Goal: Information Seeking & Learning: Learn about a topic

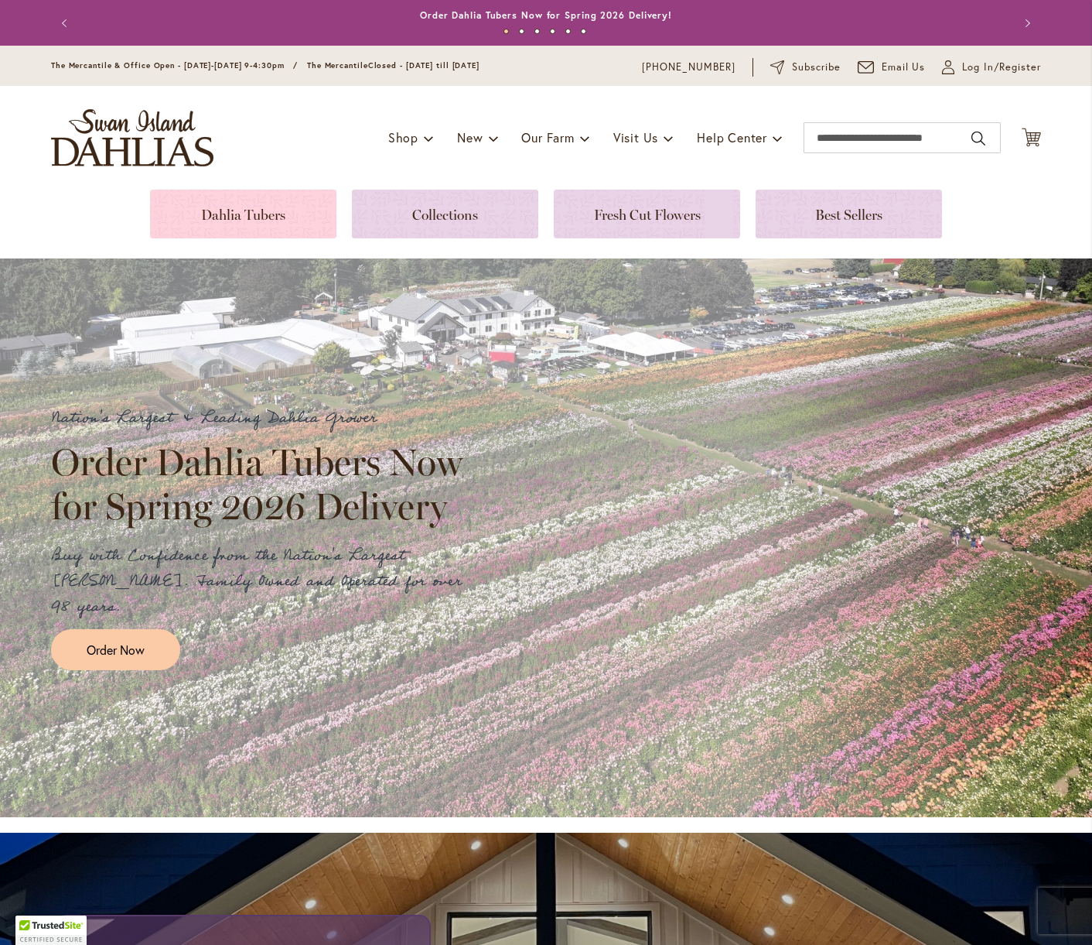
click at [265, 219] on link at bounding box center [243, 214] width 186 height 49
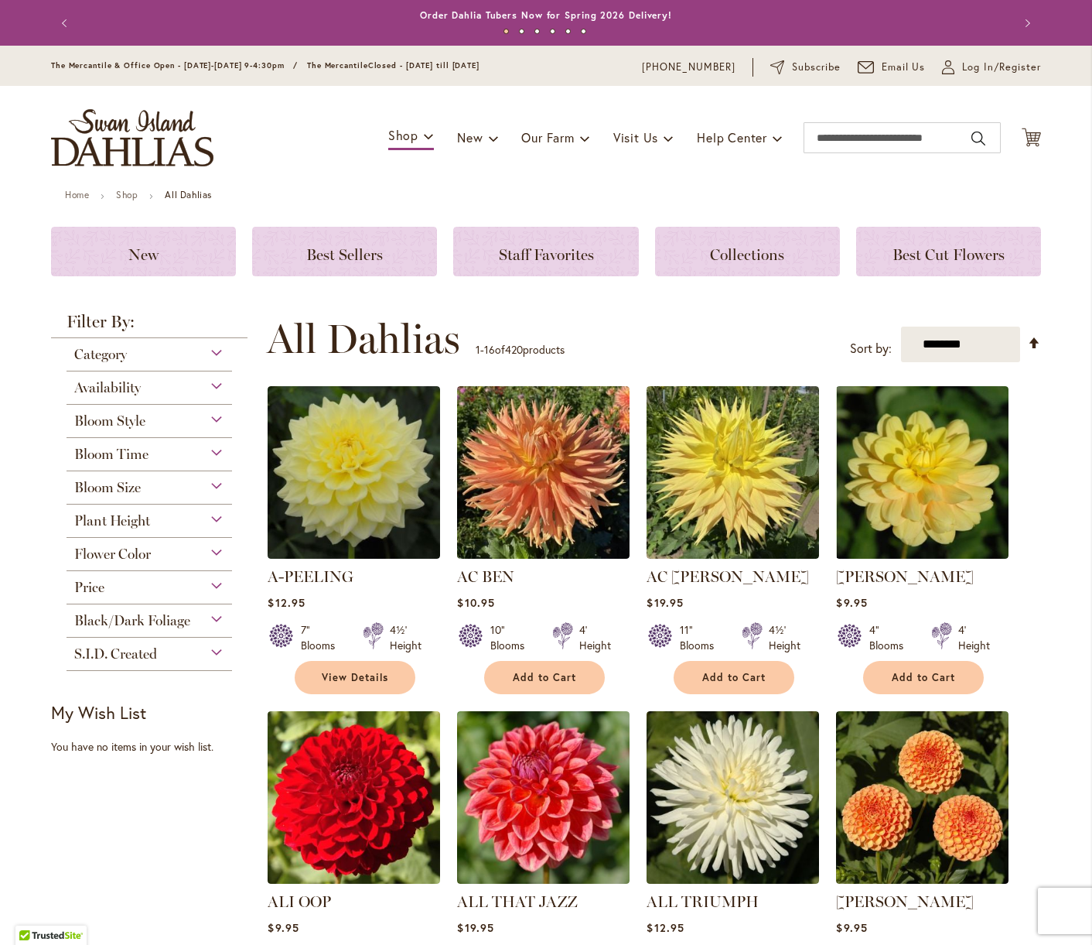
click at [214, 542] on div "Flower Color" at bounding box center [150, 550] width 166 height 25
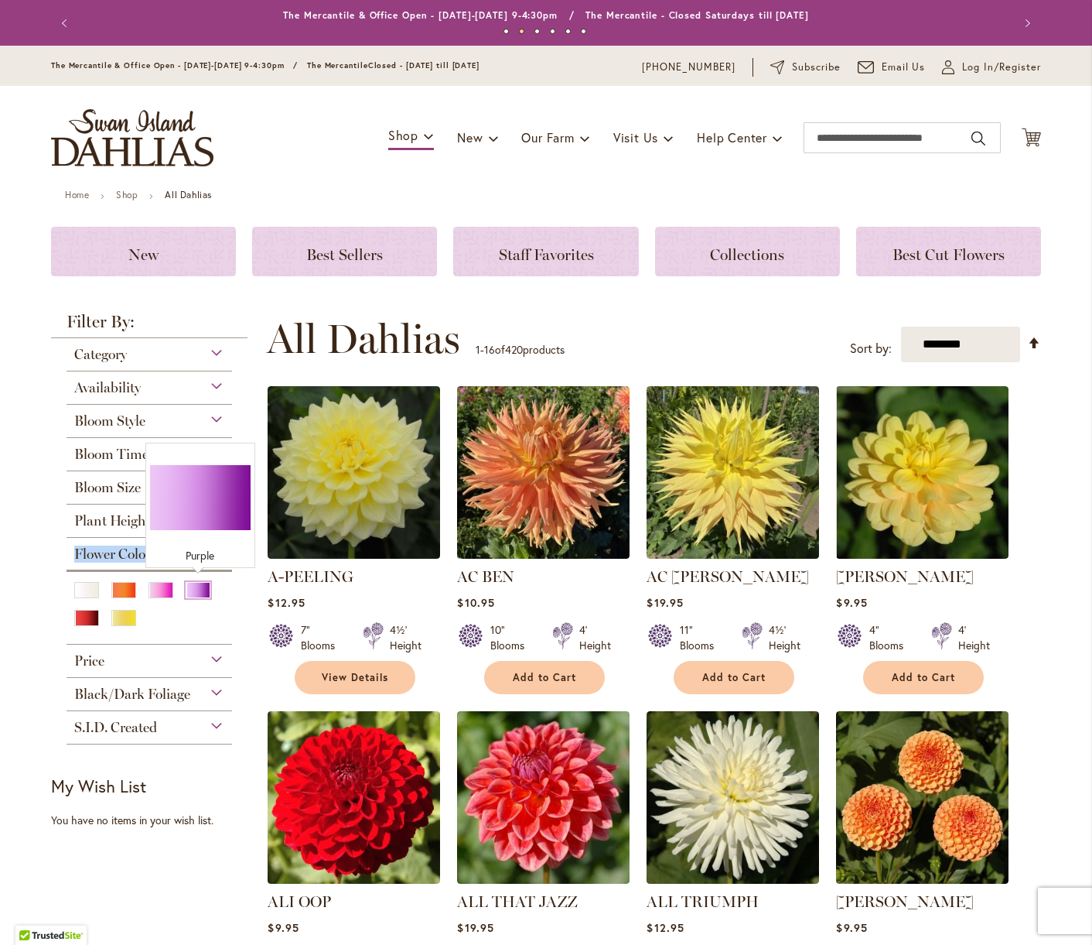
click at [206, 588] on div "Purple" at bounding box center [198, 590] width 25 height 16
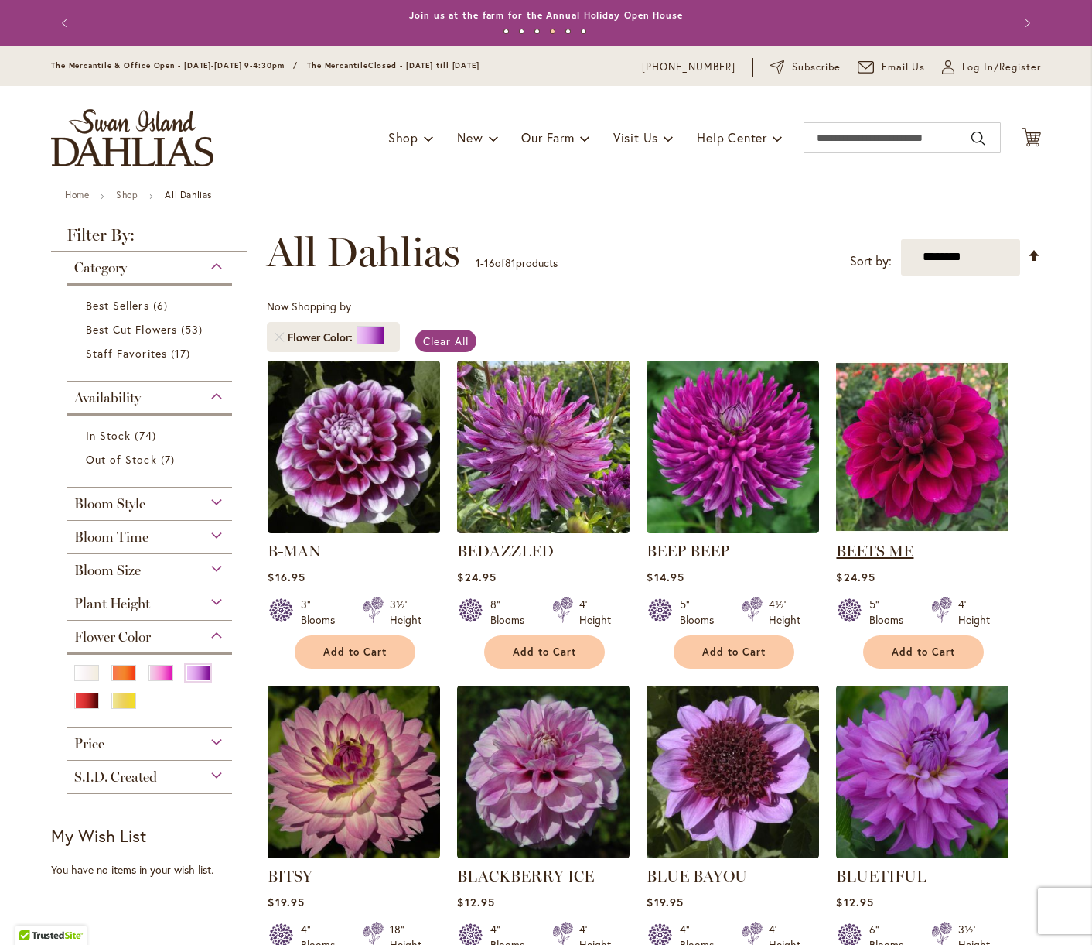
click at [888, 551] on link "BEETS ME" at bounding box center [874, 551] width 77 height 19
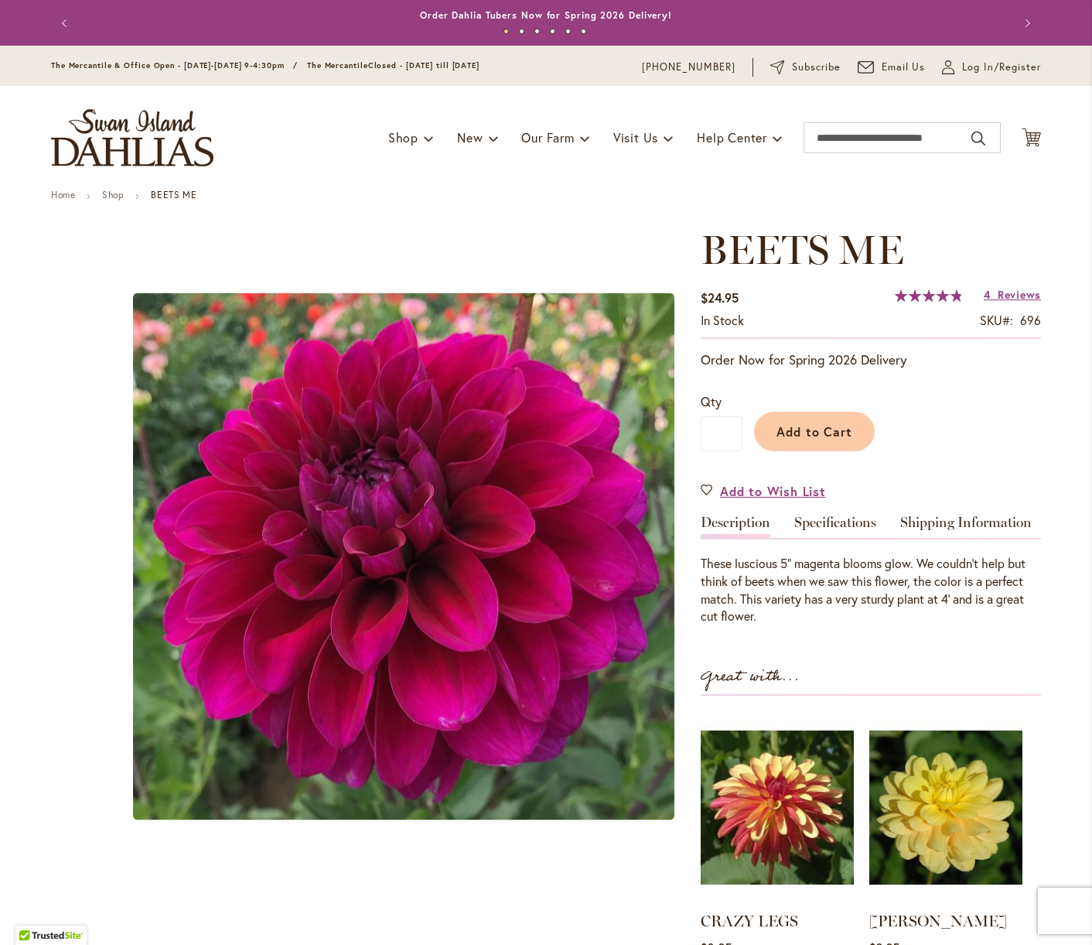
drag, startPoint x: 67, startPoint y: 17, endPoint x: 116, endPoint y: 55, distance: 61.7
click at [67, 18] on button "Previous" at bounding box center [66, 23] width 31 height 31
click at [63, 21] on button "Previous" at bounding box center [66, 23] width 31 height 31
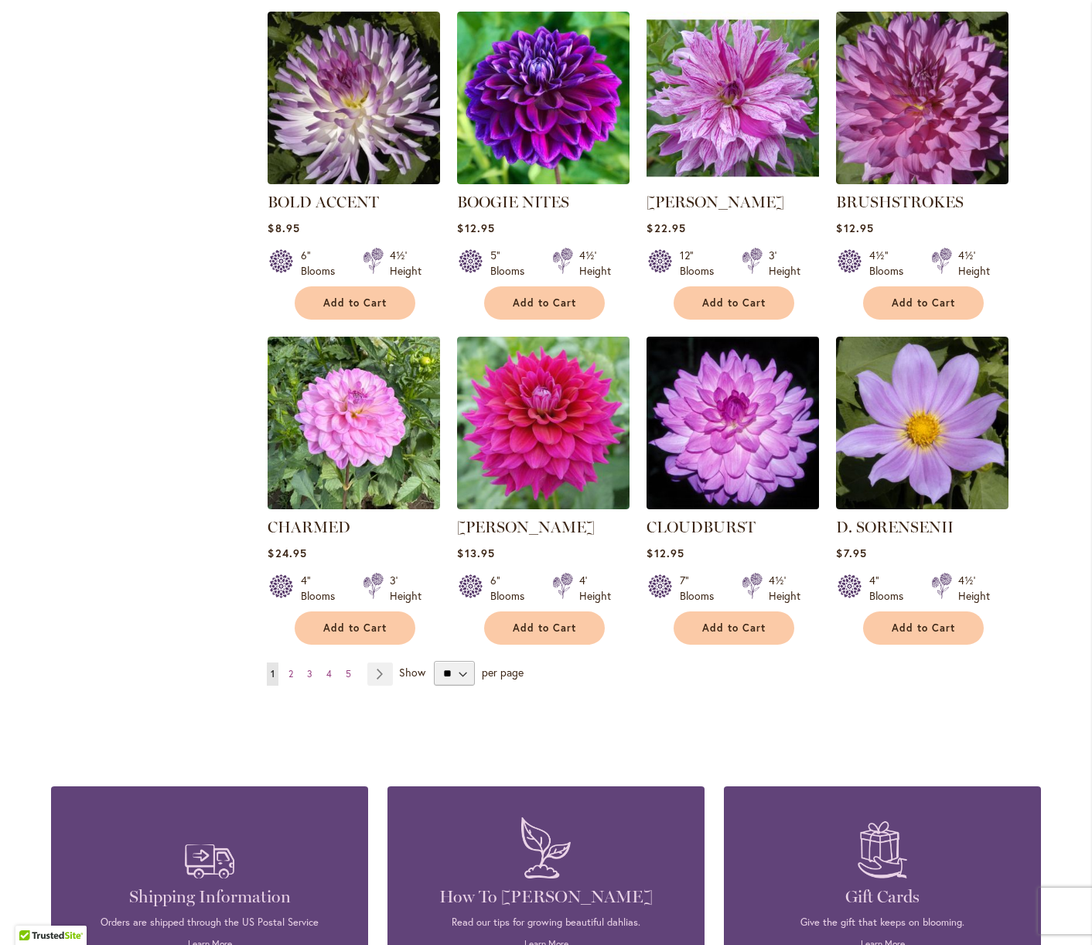
scroll to position [1000, 0]
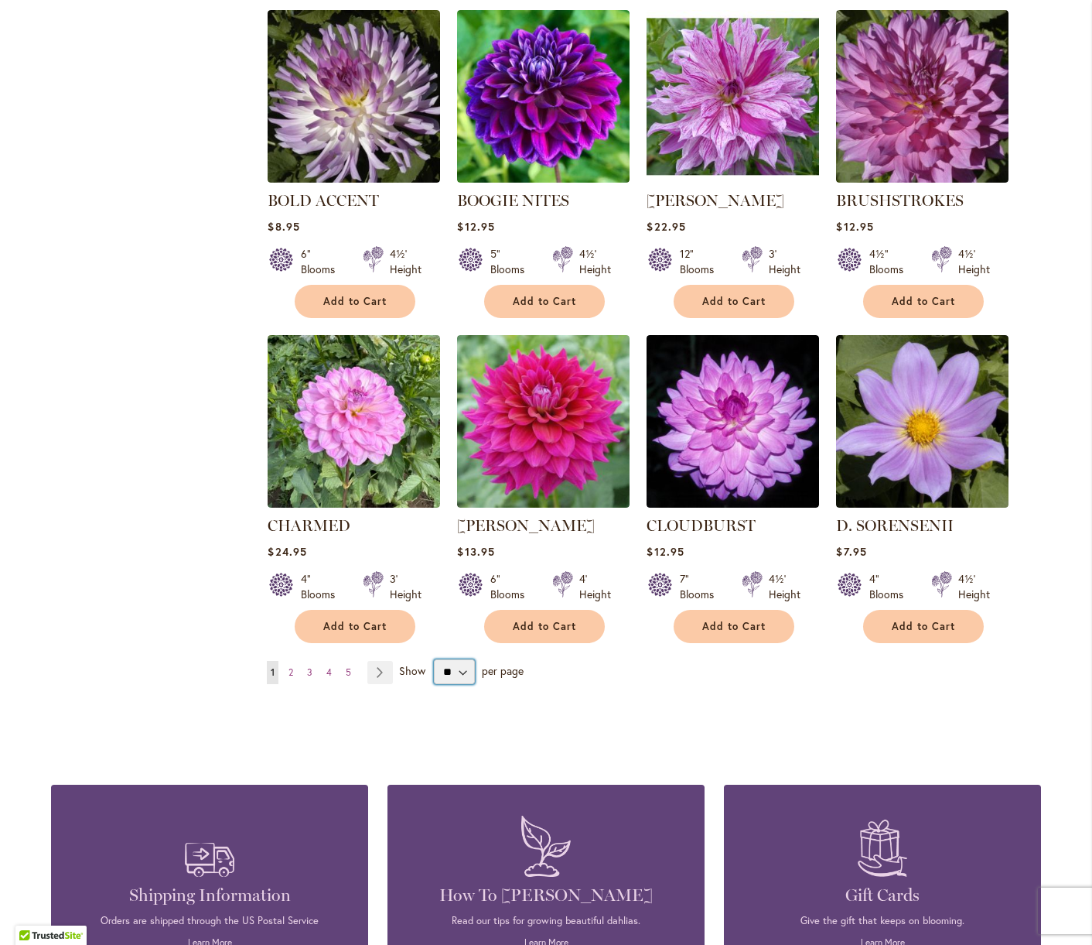
click at [473, 666] on select "** ** ** **" at bounding box center [454, 671] width 41 height 25
select select "**"
click at [434, 659] on select "** ** ** **" at bounding box center [454, 671] width 41 height 25
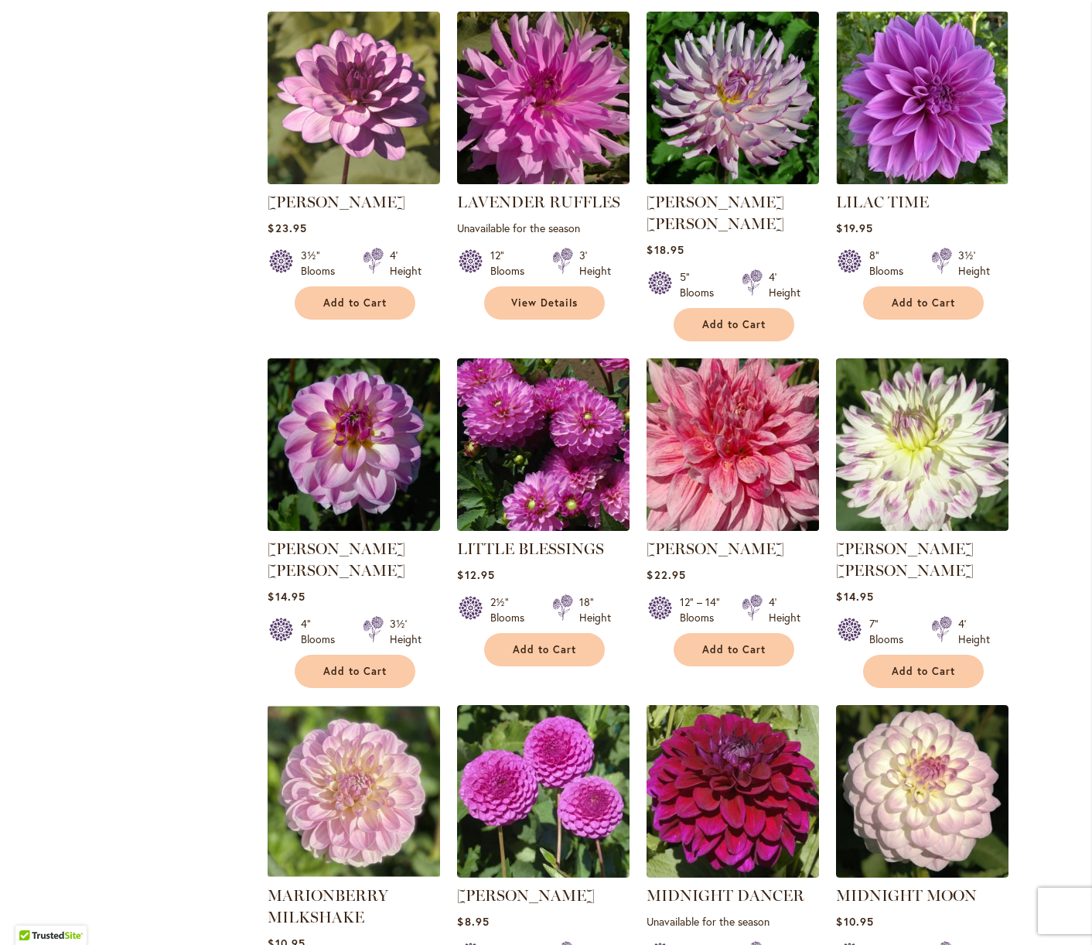
scroll to position [3415, 0]
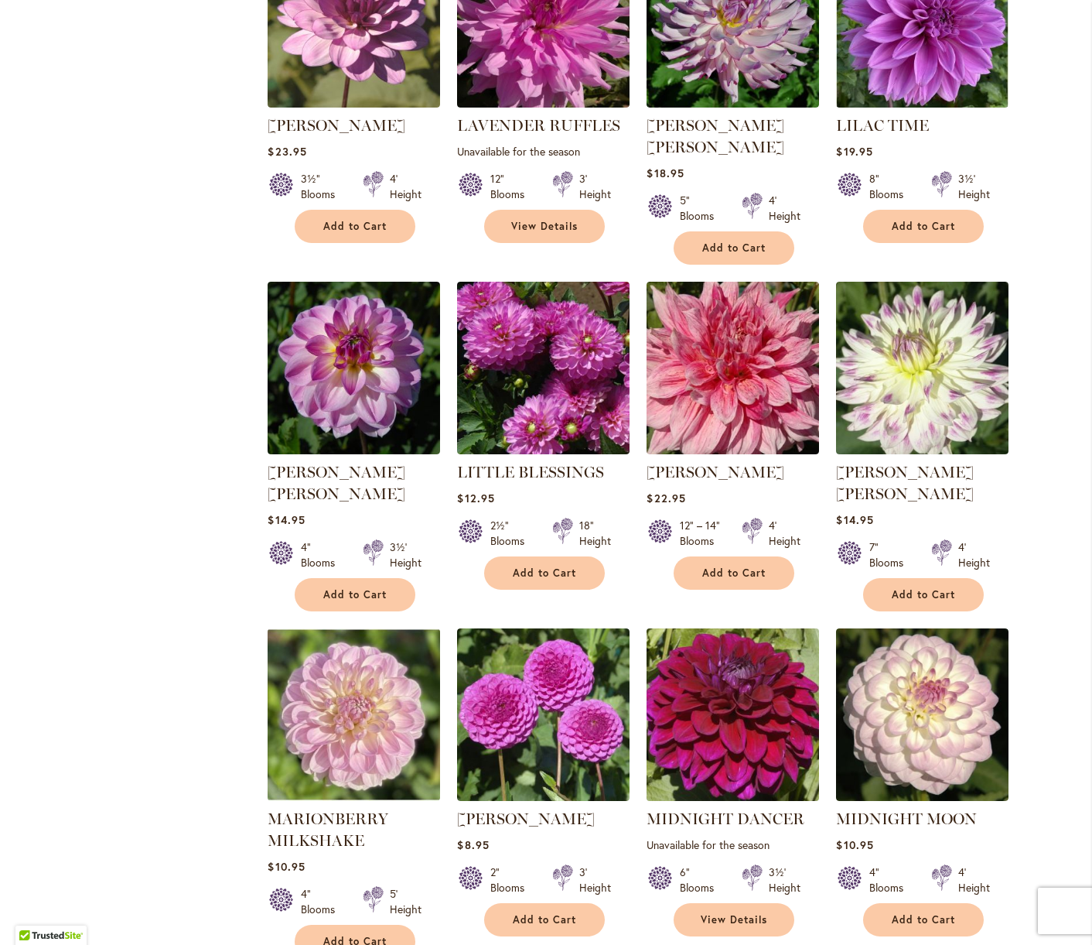
click at [730, 709] on img at bounding box center [733, 714] width 181 height 181
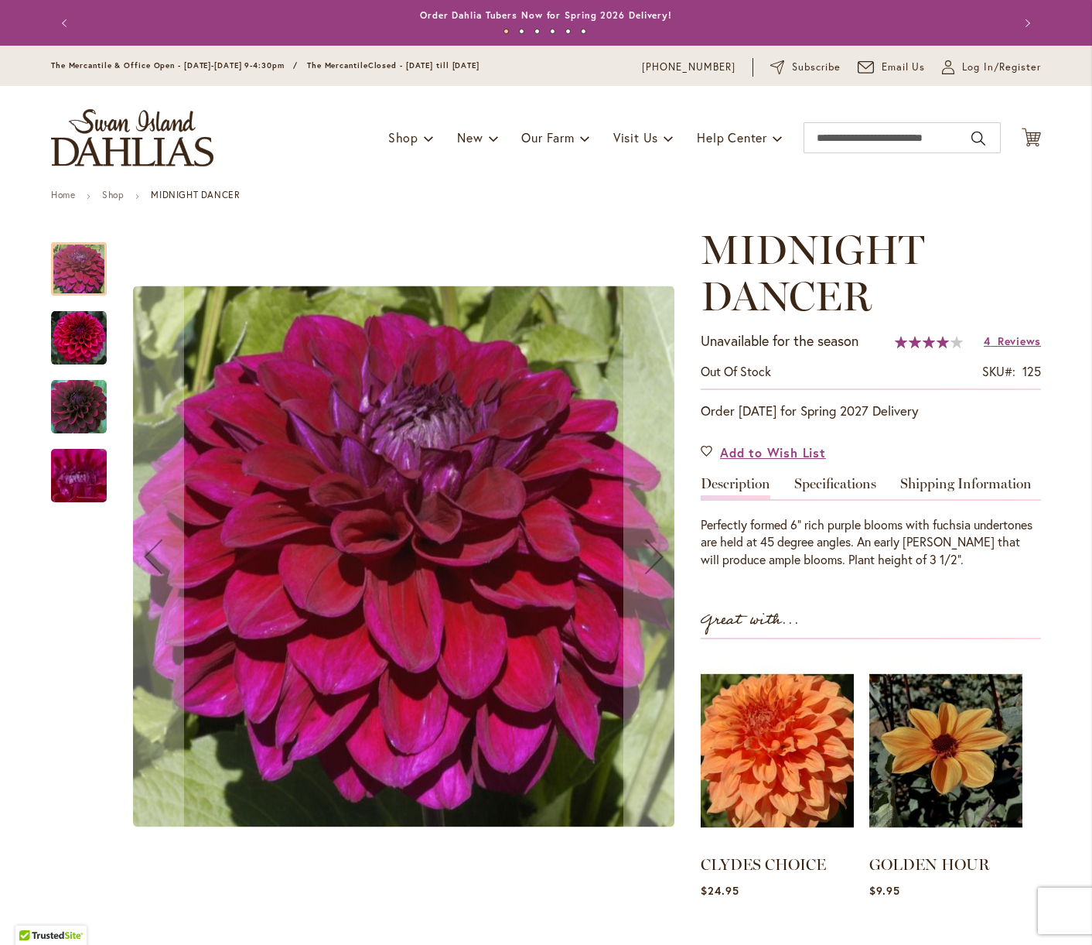
click at [65, 318] on img "Midnight Dancer" at bounding box center [79, 338] width 56 height 56
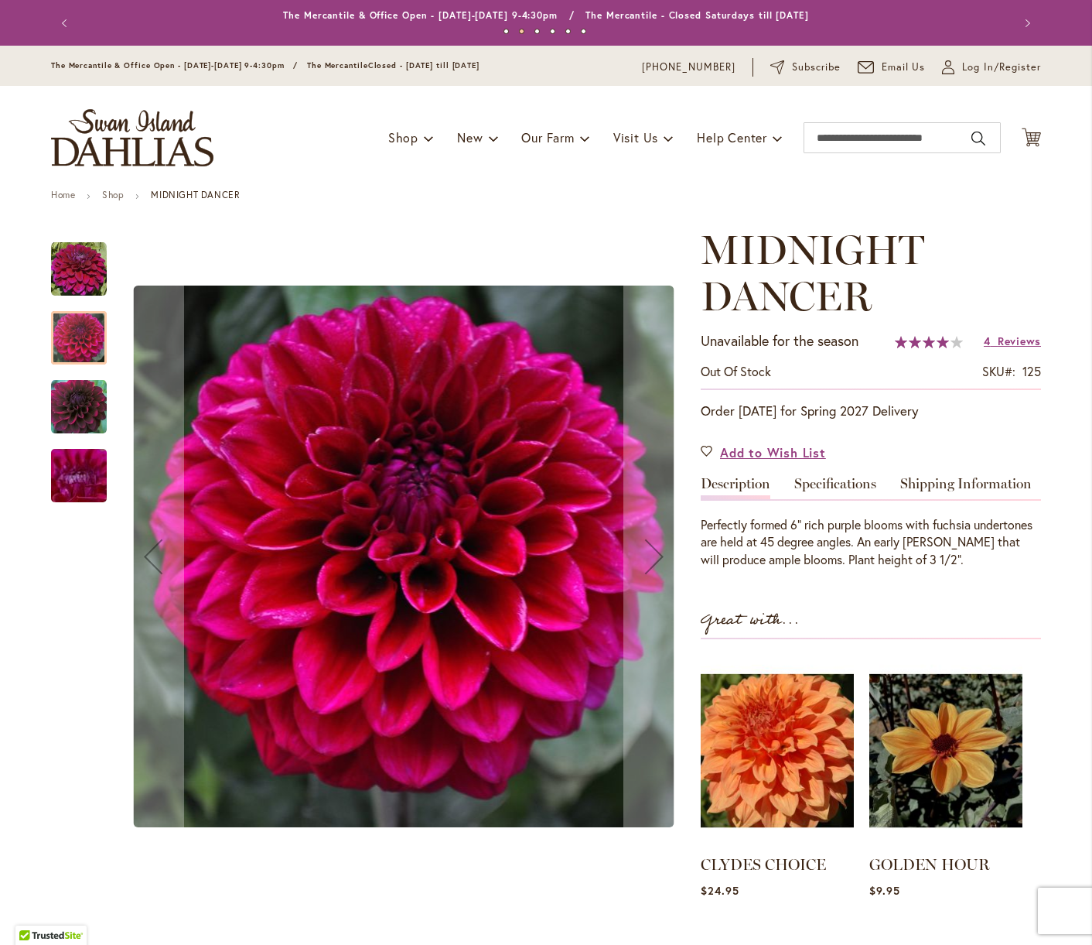
click at [80, 405] on img "Midnight Dancer" at bounding box center [79, 407] width 56 height 56
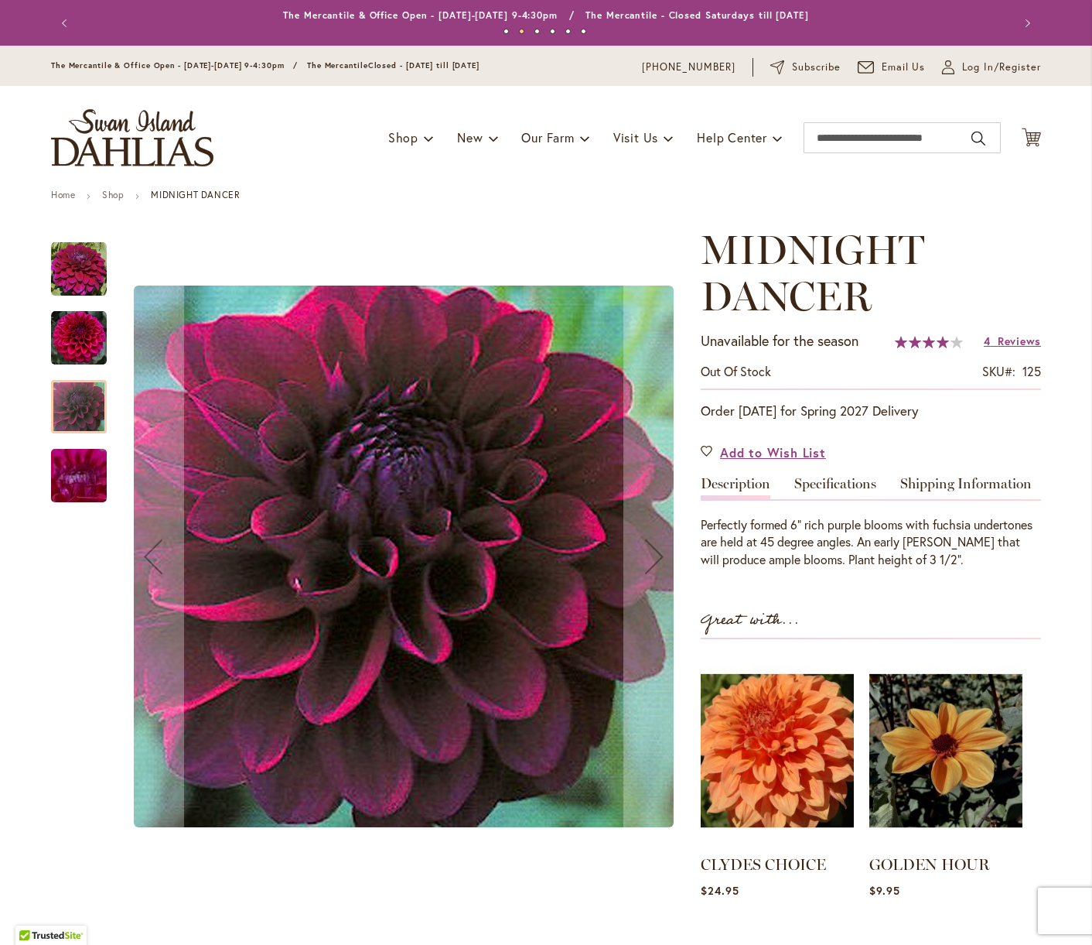
click at [77, 466] on img "Midnight Dancer" at bounding box center [78, 476] width 111 height 84
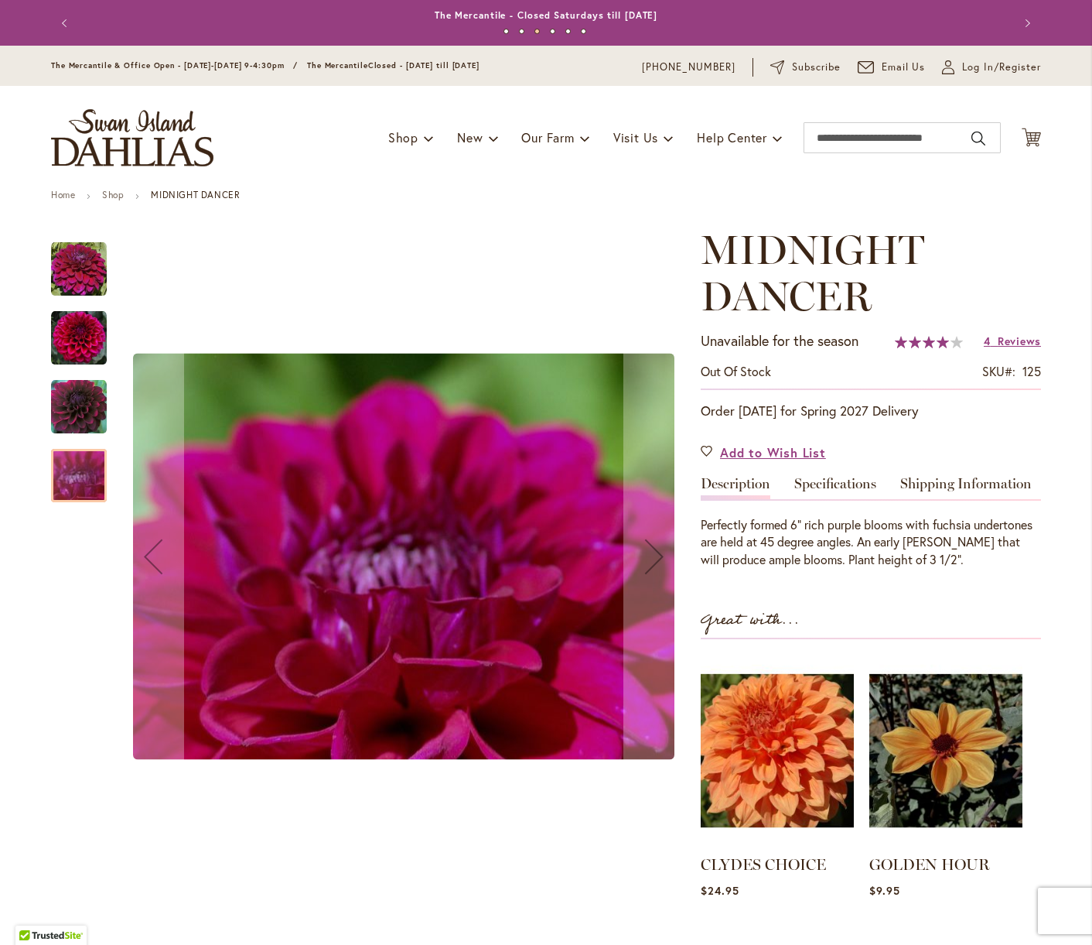
click at [84, 261] on img "Midnight Dancer" at bounding box center [79, 269] width 56 height 56
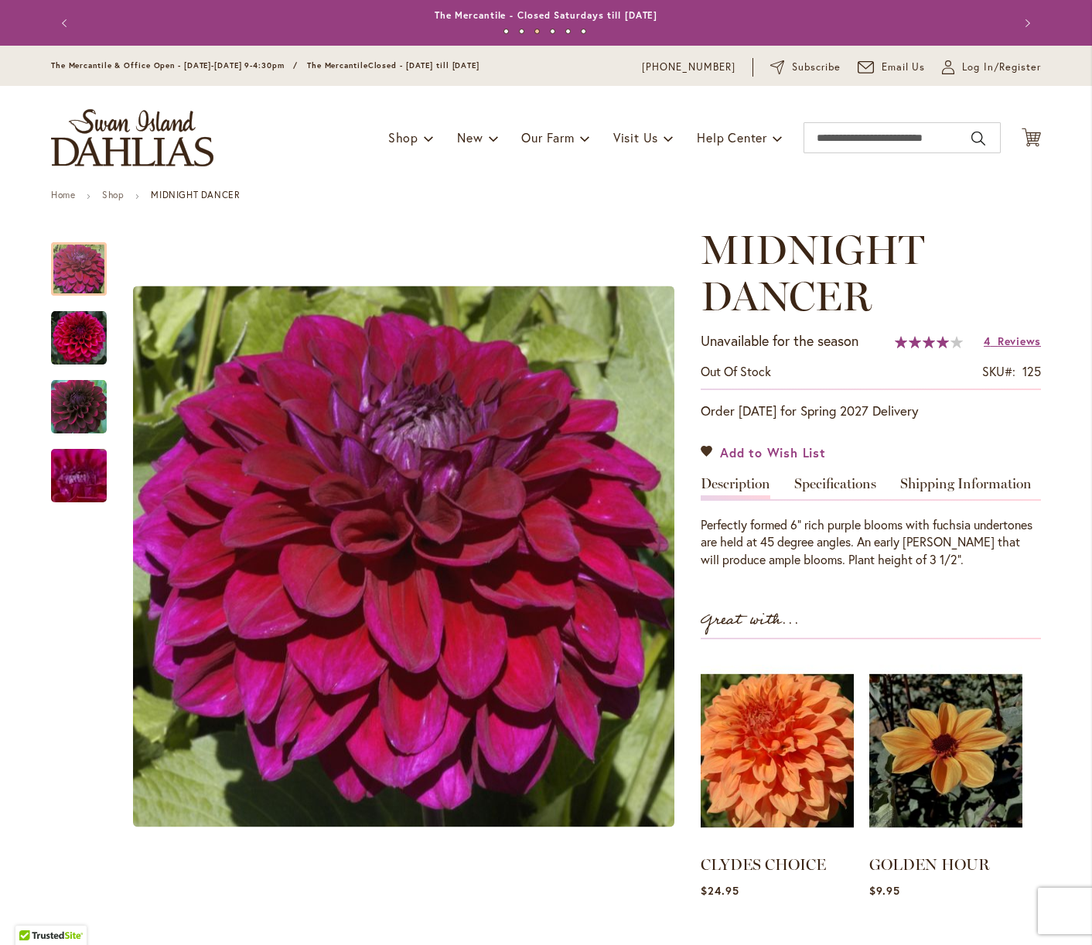
click at [709, 450] on link "Add to Wish List" at bounding box center [763, 452] width 125 height 18
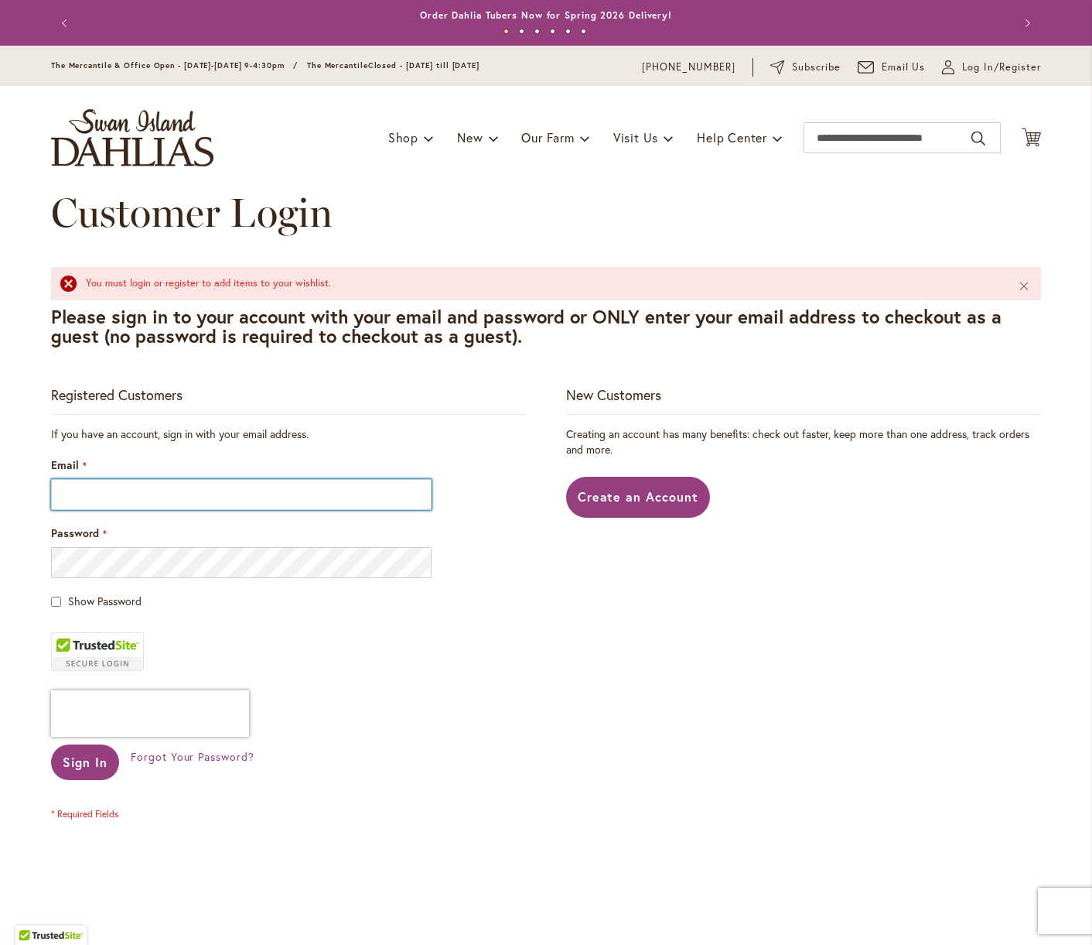
click at [141, 503] on input "Email" at bounding box center [241, 494] width 381 height 31
type input "**********"
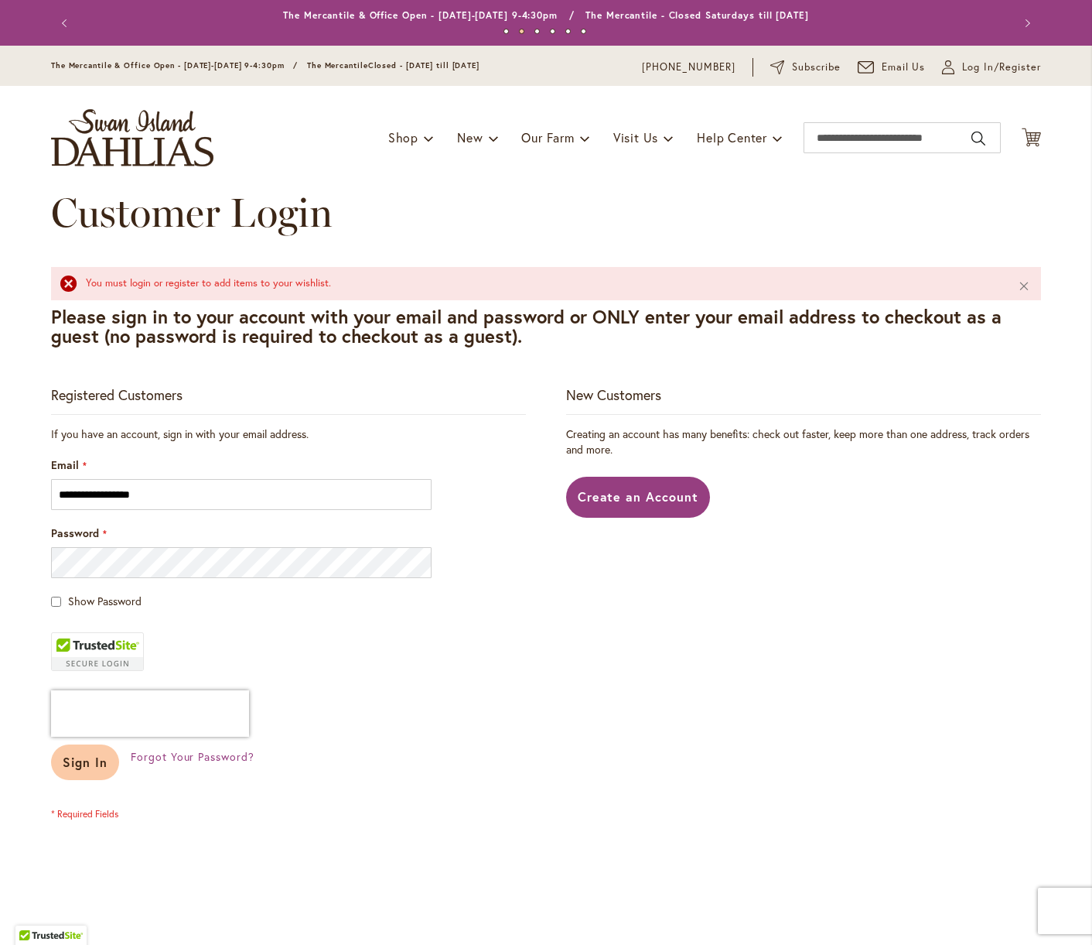
click at [80, 771] on button "Sign In" at bounding box center [85, 762] width 68 height 36
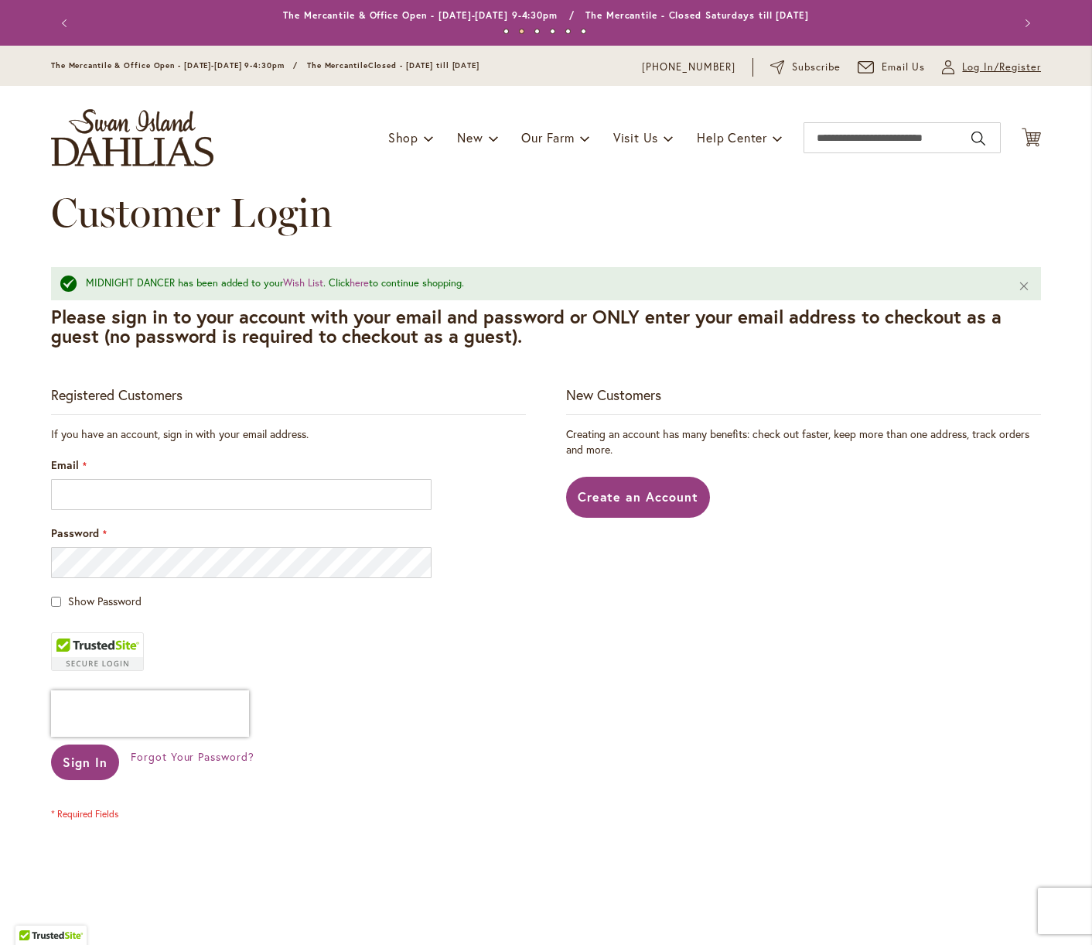
click at [950, 63] on icon at bounding box center [948, 63] width 6 height 6
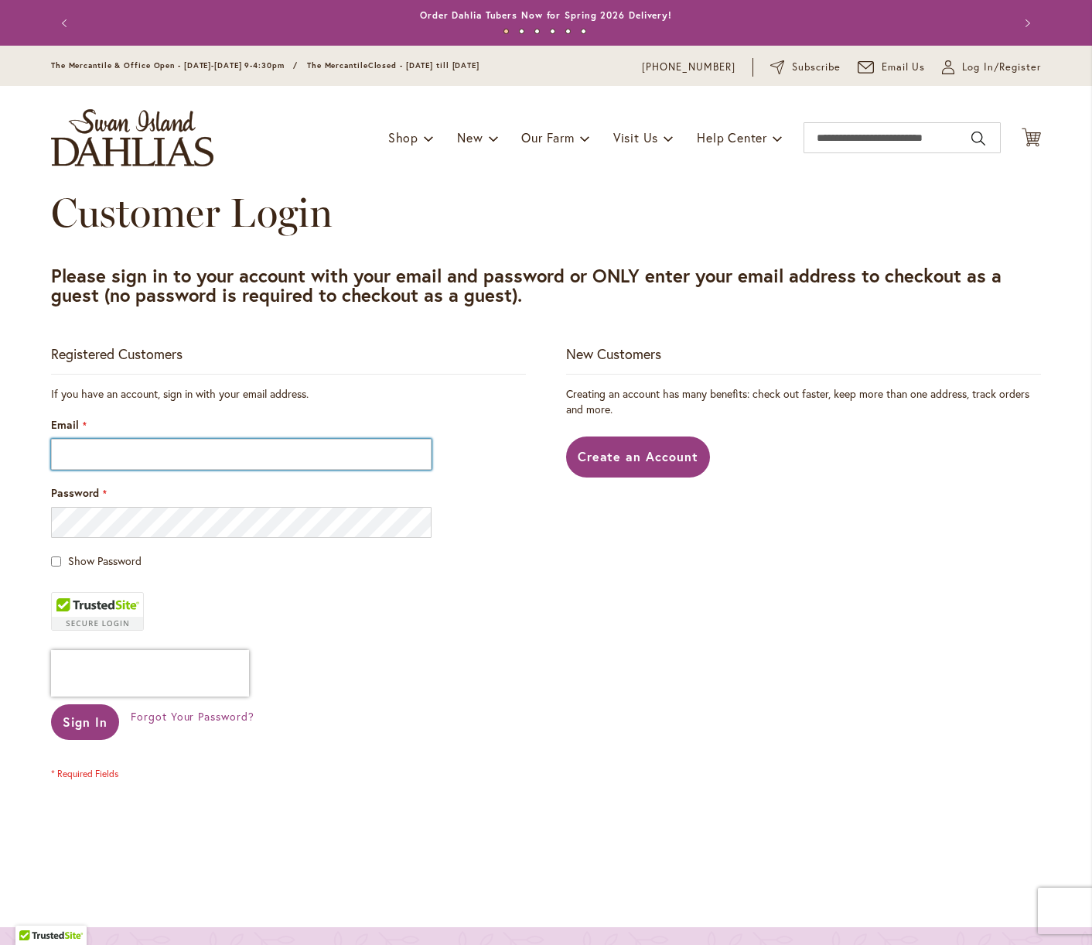
click at [253, 443] on input "Email" at bounding box center [241, 454] width 381 height 31
type input "**********"
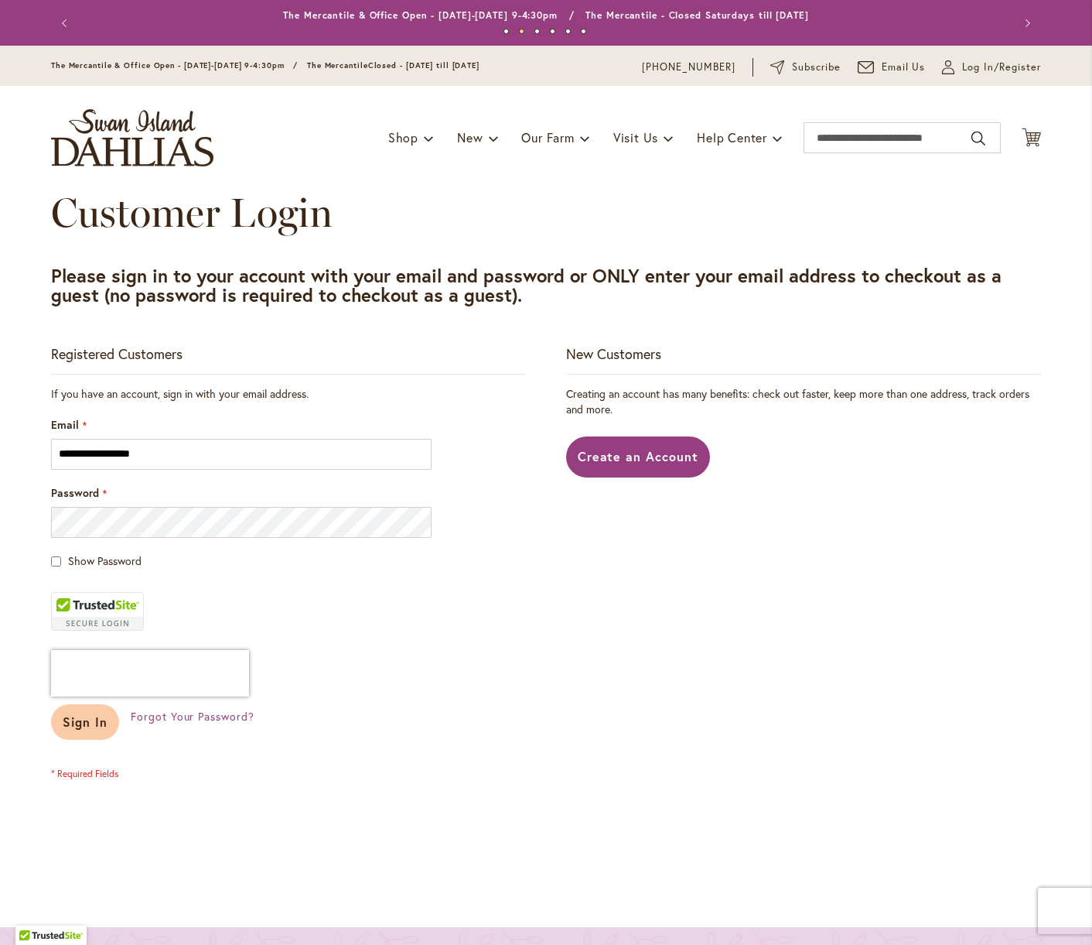
click at [86, 730] on button "Sign In" at bounding box center [85, 722] width 68 height 36
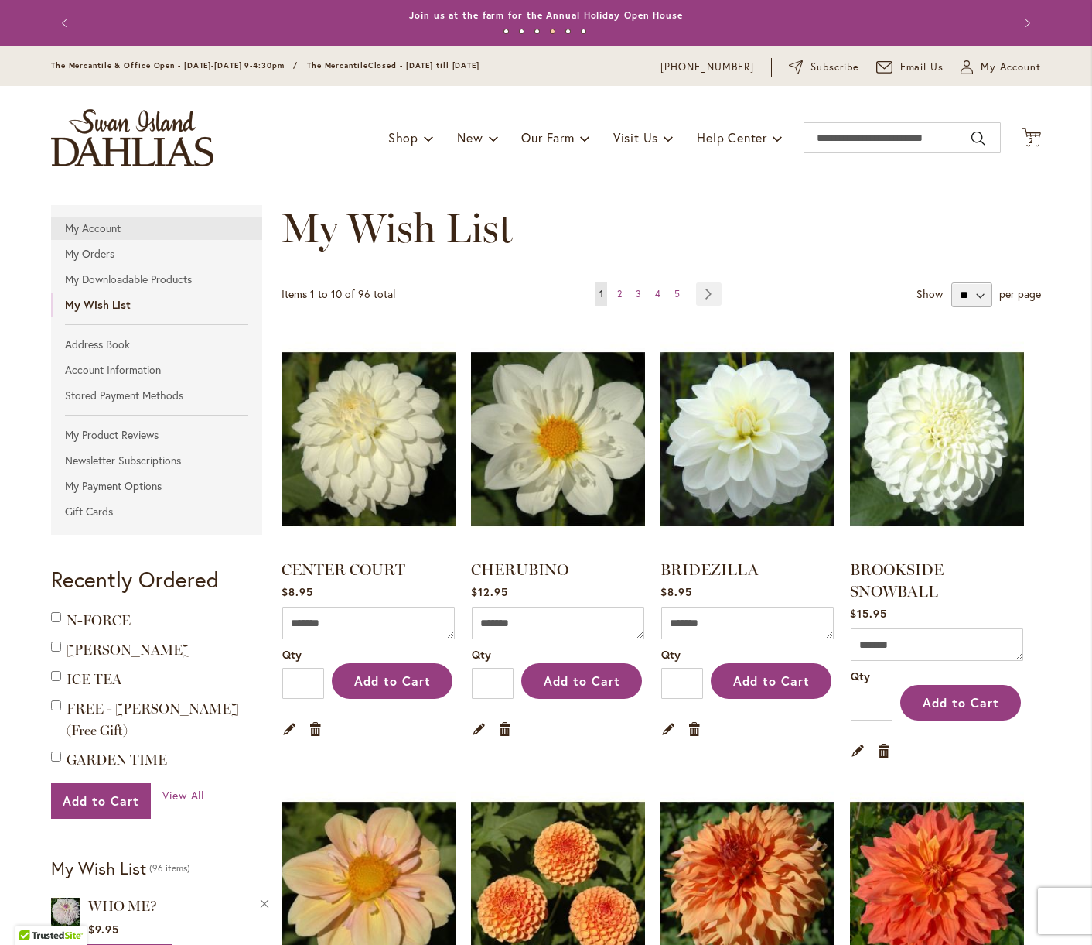
click at [132, 232] on link "My Account" at bounding box center [156, 228] width 211 height 23
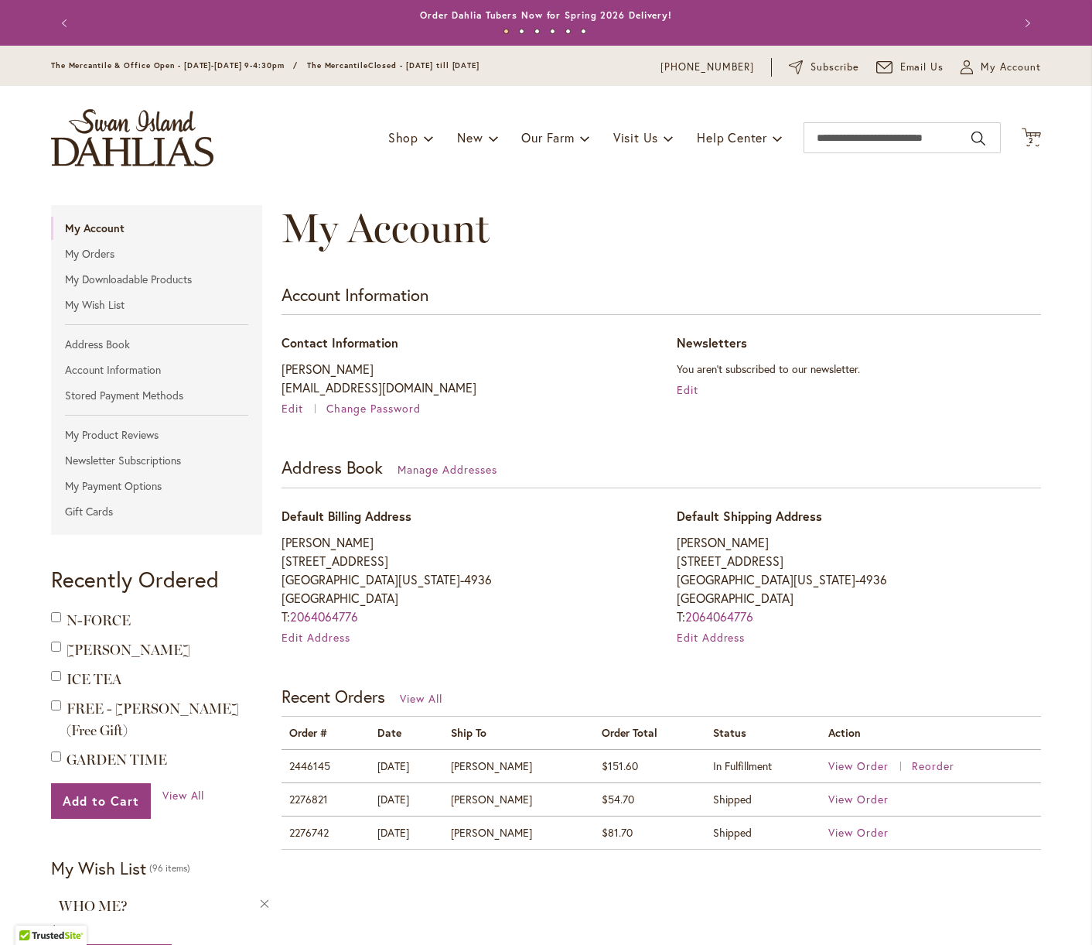
click at [167, 129] on img "store logo" at bounding box center [132, 137] width 162 height 57
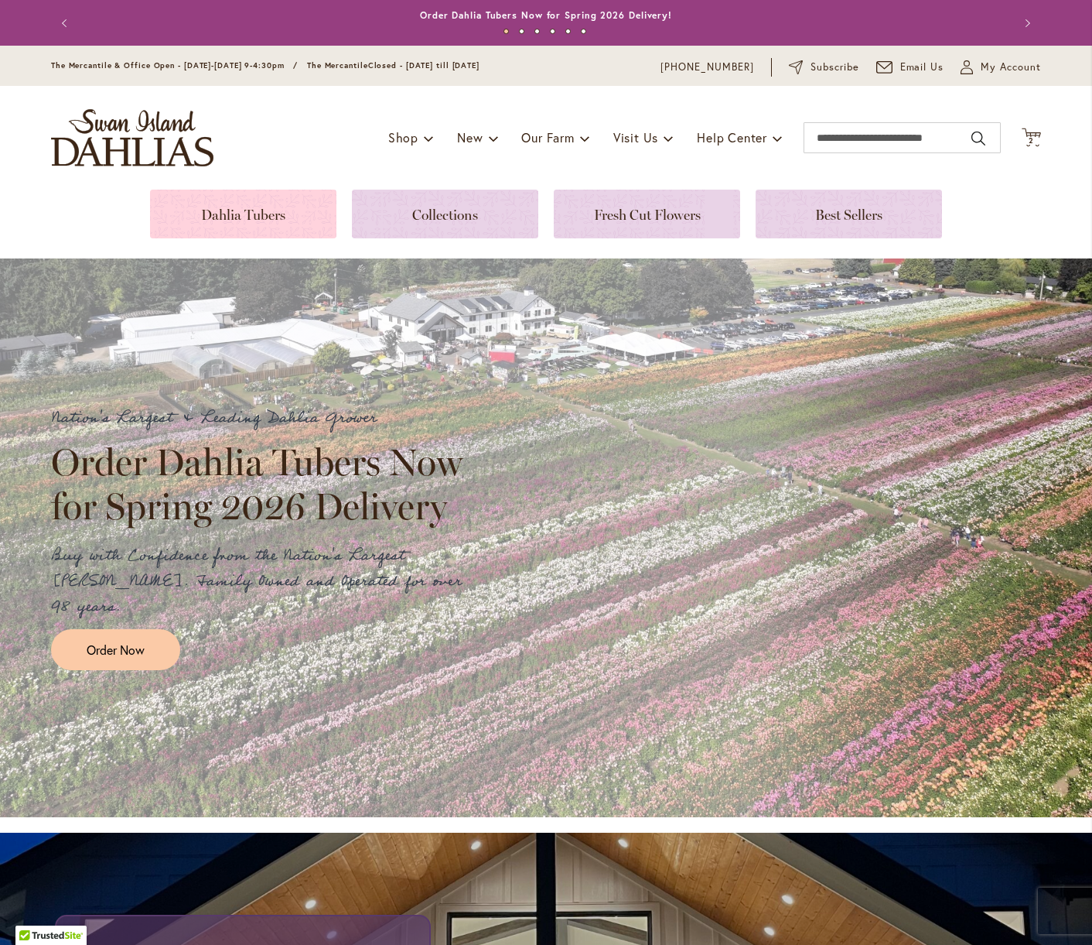
click at [272, 213] on link at bounding box center [243, 214] width 186 height 49
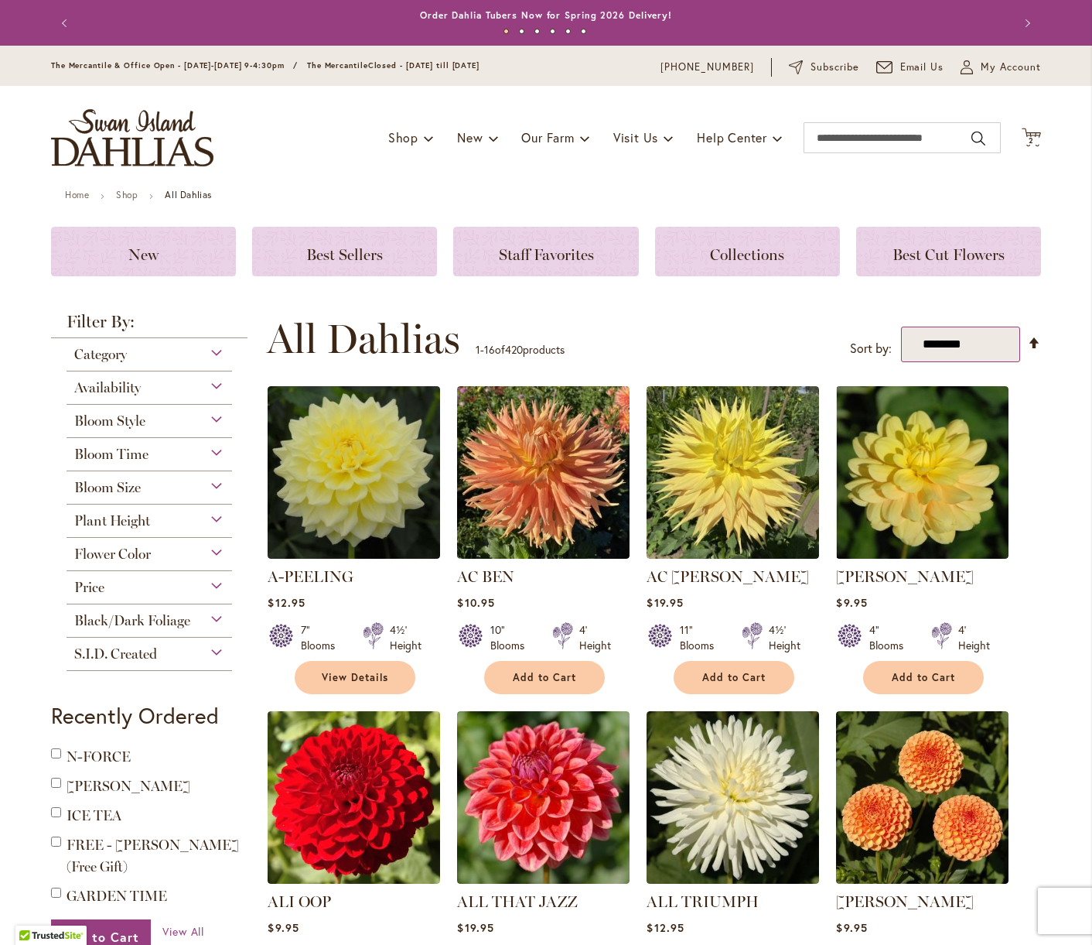
click at [1009, 349] on select "**********" at bounding box center [961, 344] width 120 height 36
click at [220, 551] on div "Flower Color" at bounding box center [150, 550] width 166 height 25
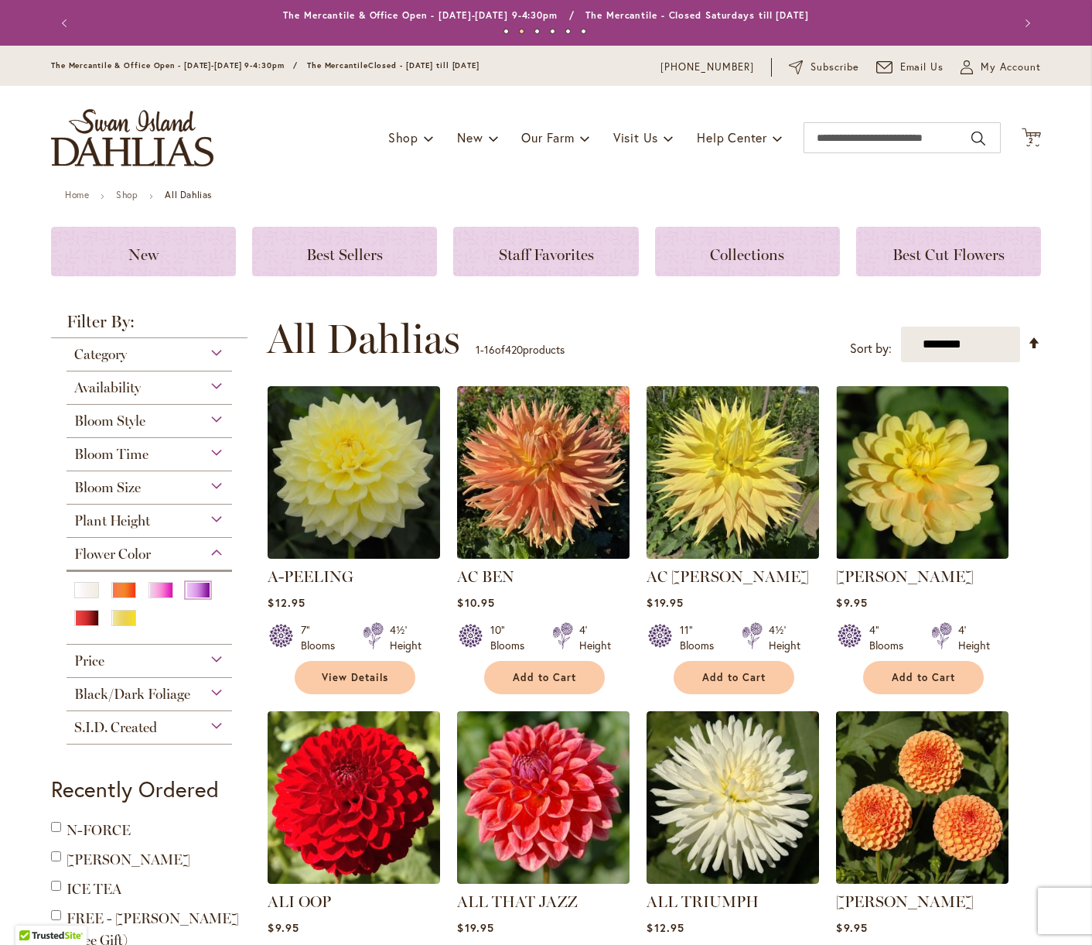
click at [193, 595] on div at bounding box center [203, 592] width 34 height 20
click at [205, 587] on div "Purple" at bounding box center [198, 590] width 25 height 16
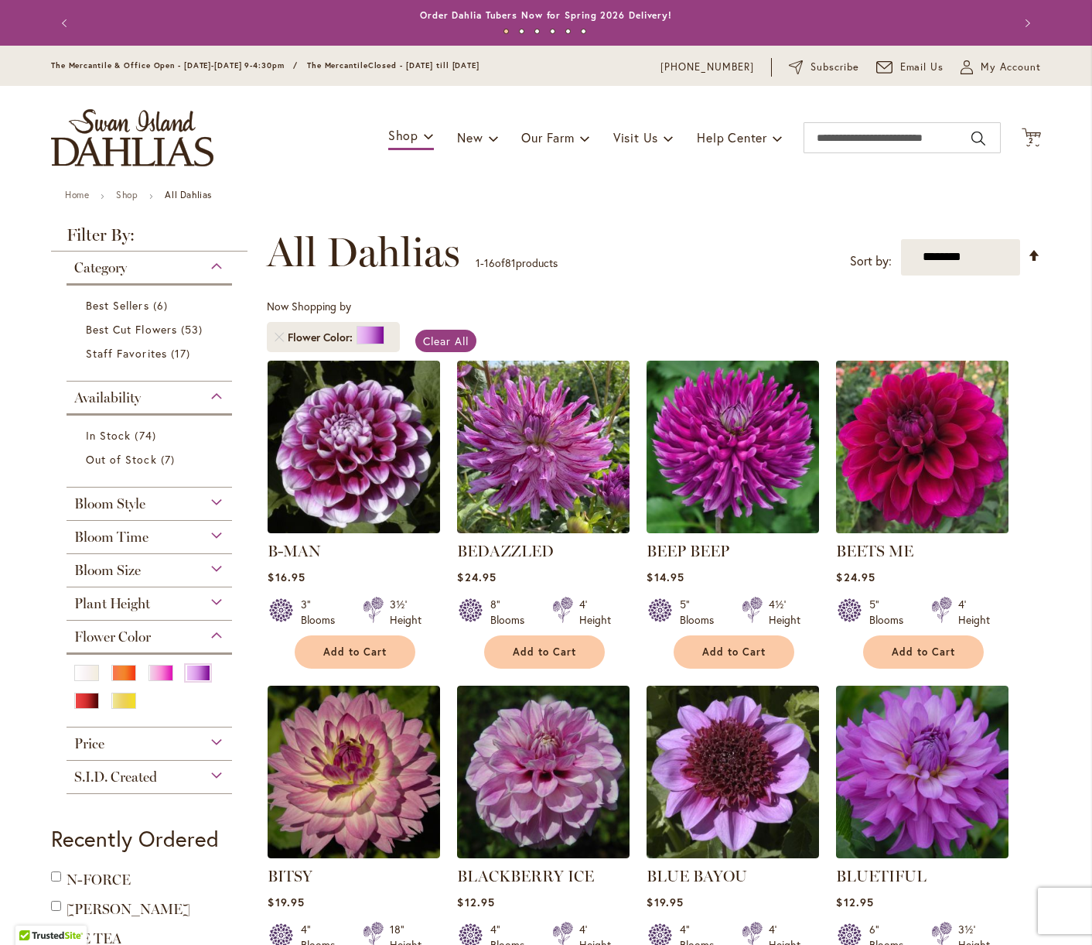
click at [860, 511] on img at bounding box center [922, 446] width 181 height 181
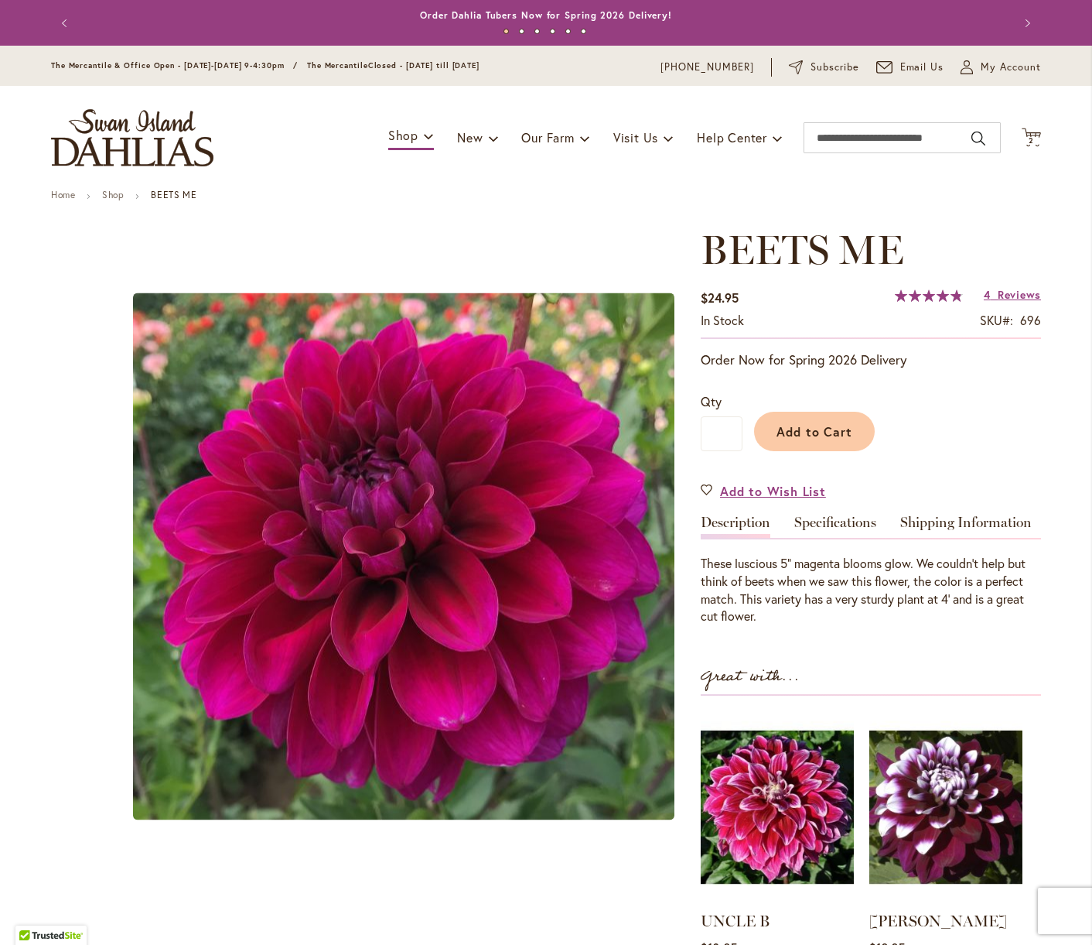
click at [862, 552] on div "These luscious 5" magenta blooms glow. We couldn't help but think of beets when…" at bounding box center [871, 581] width 340 height 87
click at [67, 21] on button "Previous" at bounding box center [66, 23] width 31 height 31
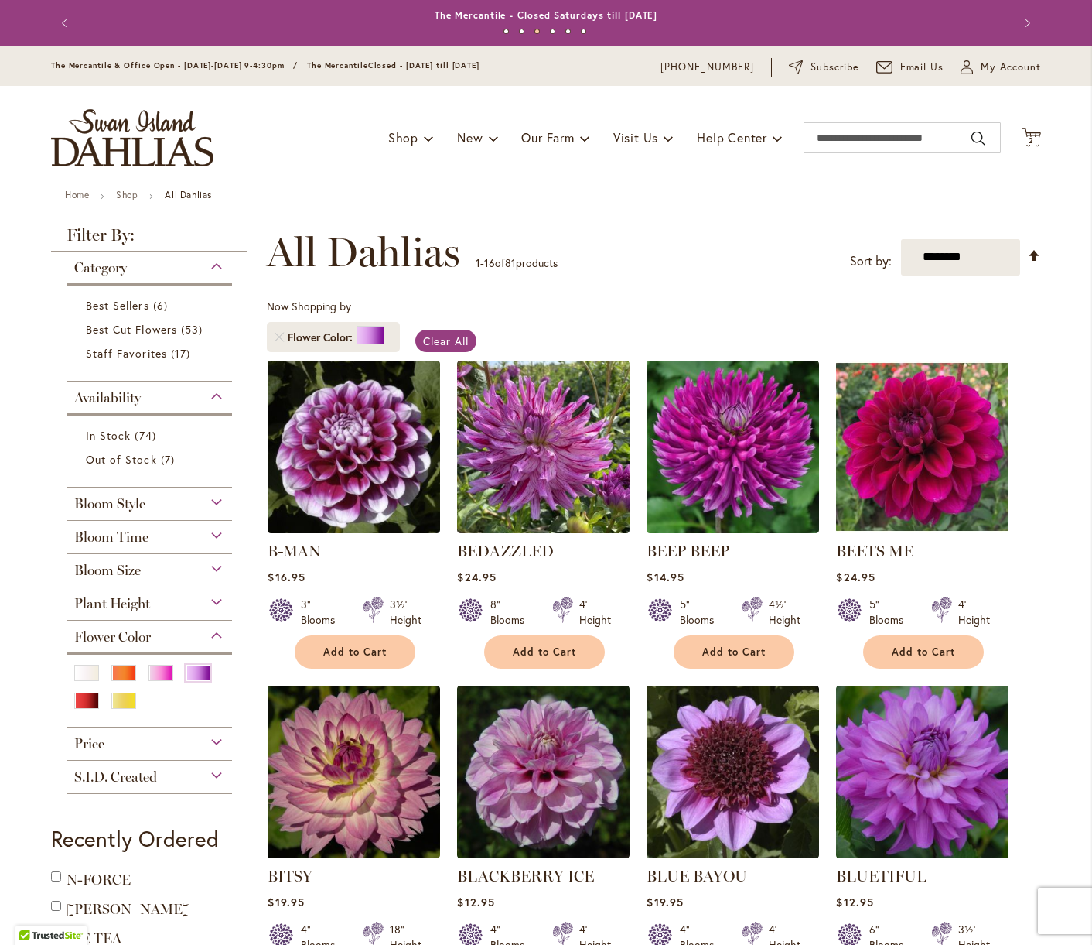
click at [1024, 39] on button "Next" at bounding box center [1025, 23] width 31 height 31
click at [1017, 69] on span "My Account" at bounding box center [1011, 67] width 60 height 15
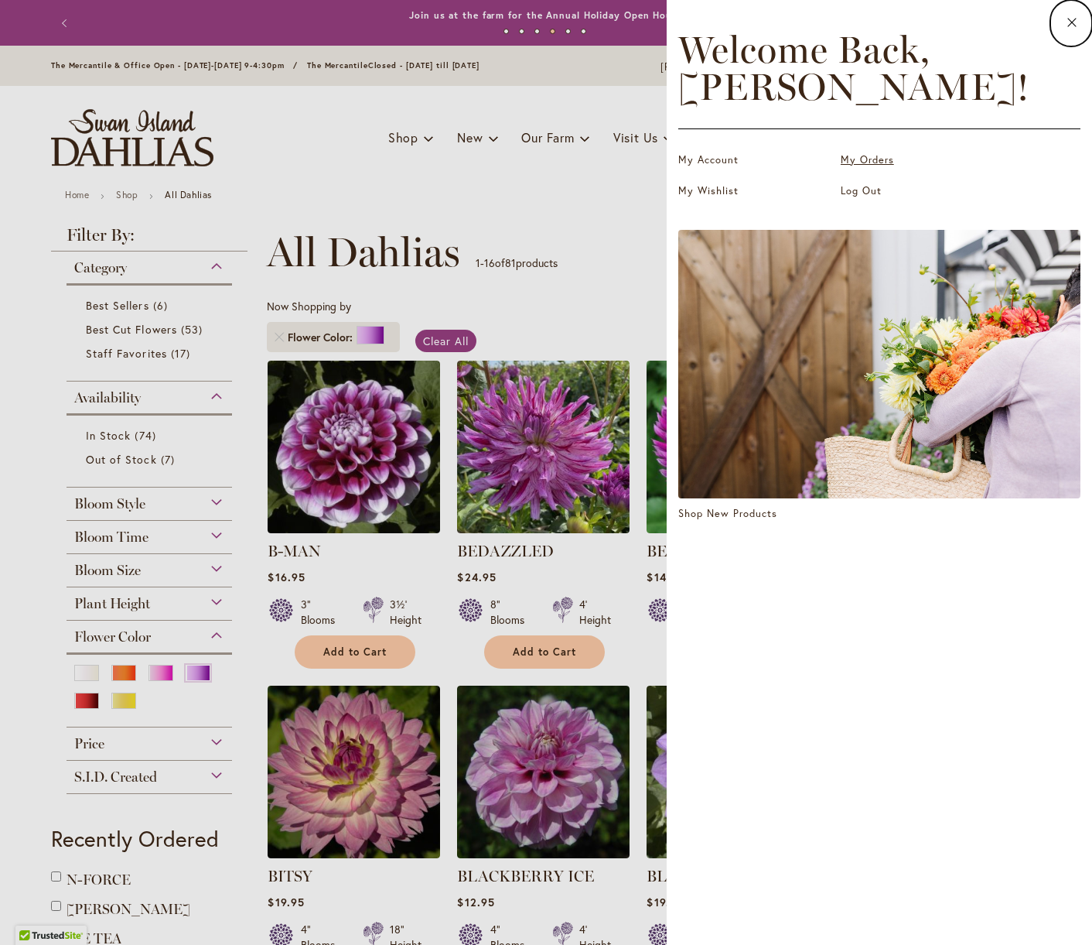
click at [859, 159] on link "My Orders" at bounding box center [918, 159] width 155 height 15
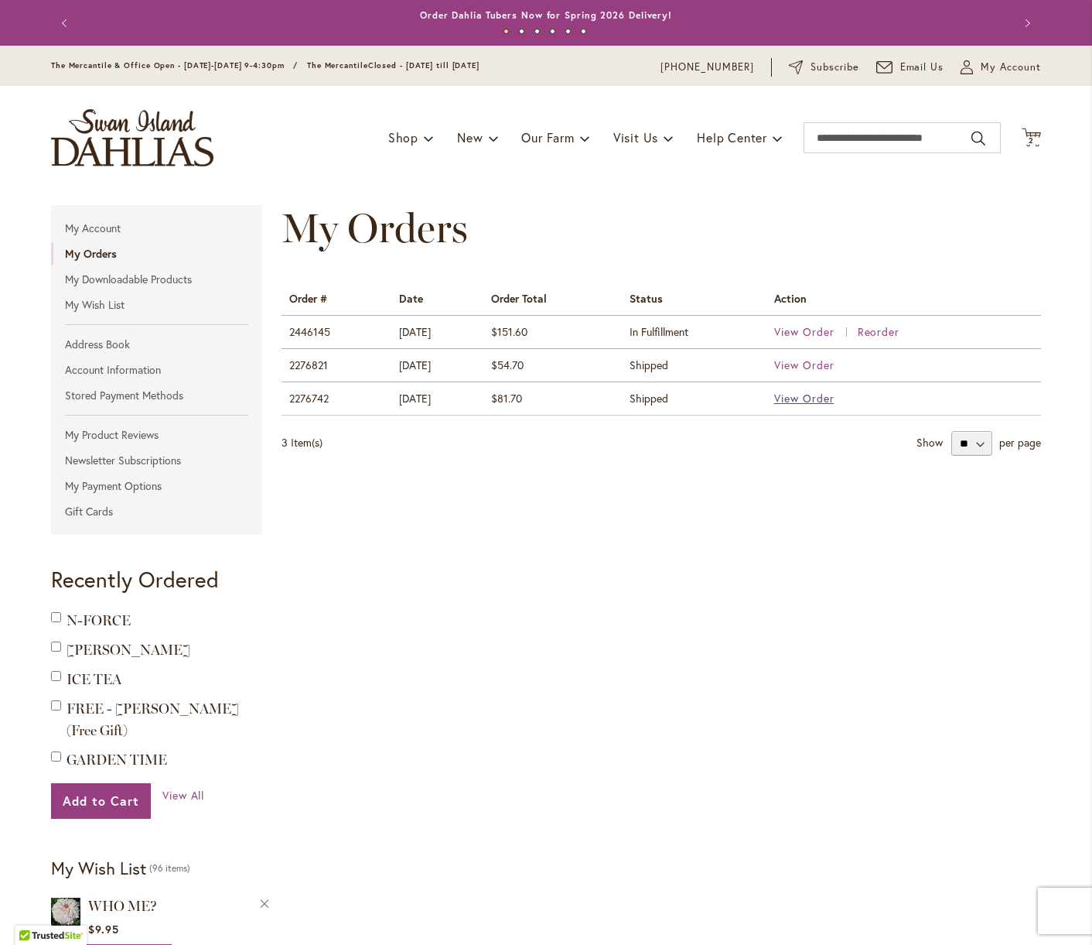
click at [813, 402] on span "View Order" at bounding box center [804, 398] width 60 height 15
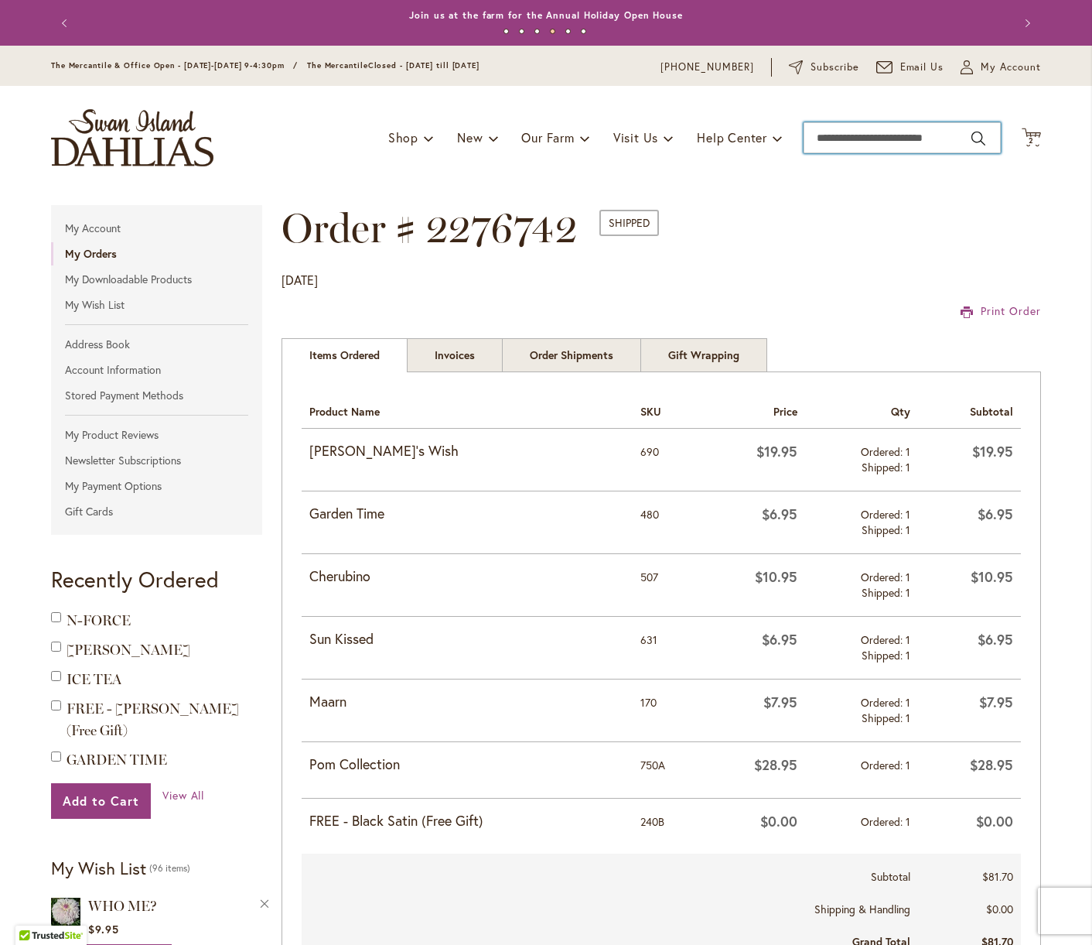
click at [862, 145] on input "Search" at bounding box center [902, 137] width 197 height 31
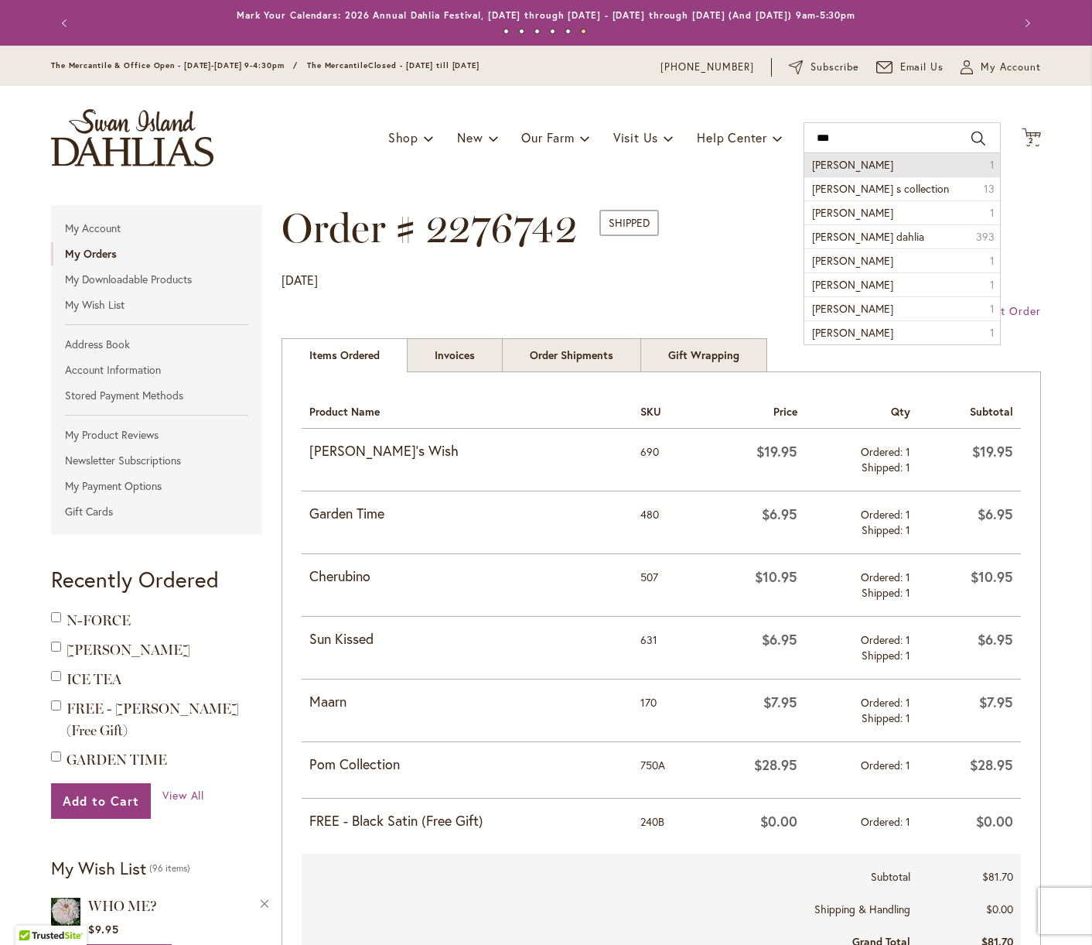
click at [848, 168] on span "Gerrie hoek" at bounding box center [852, 164] width 81 height 15
type input "**********"
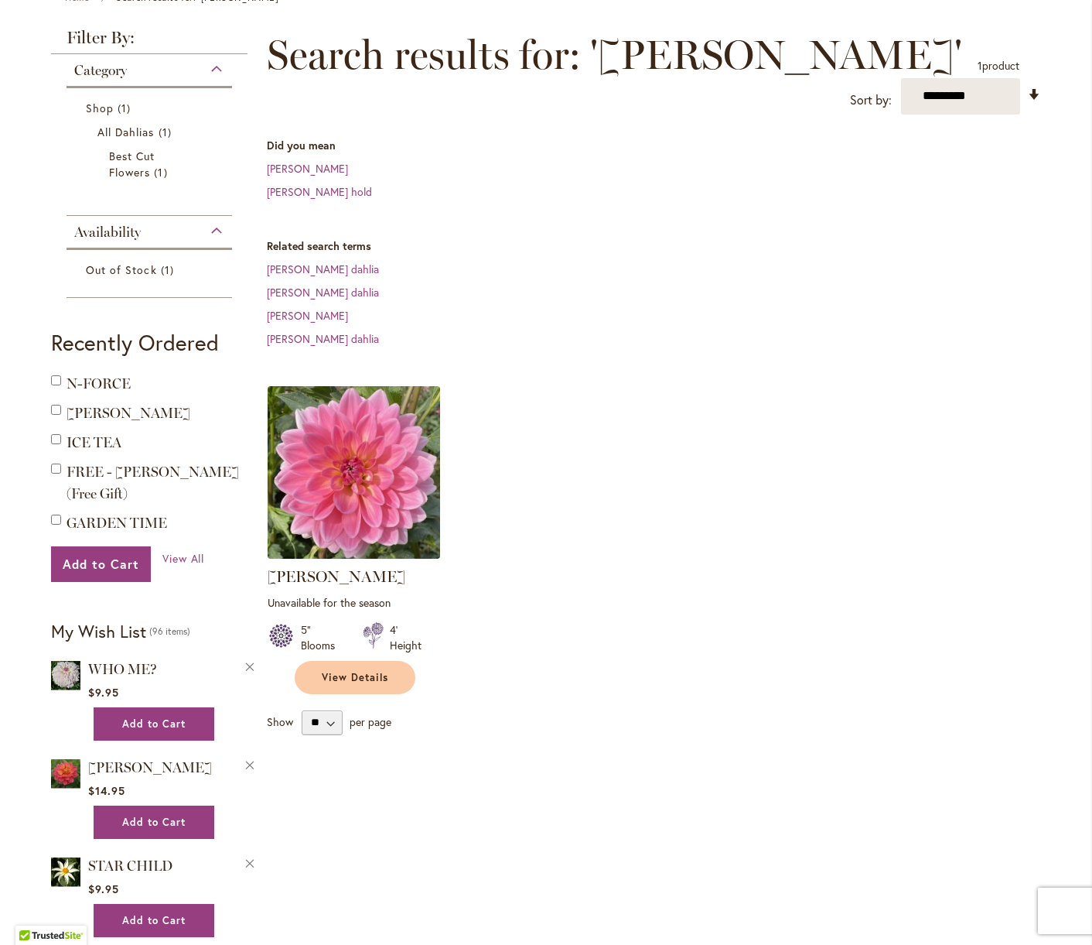
scroll to position [198, 0]
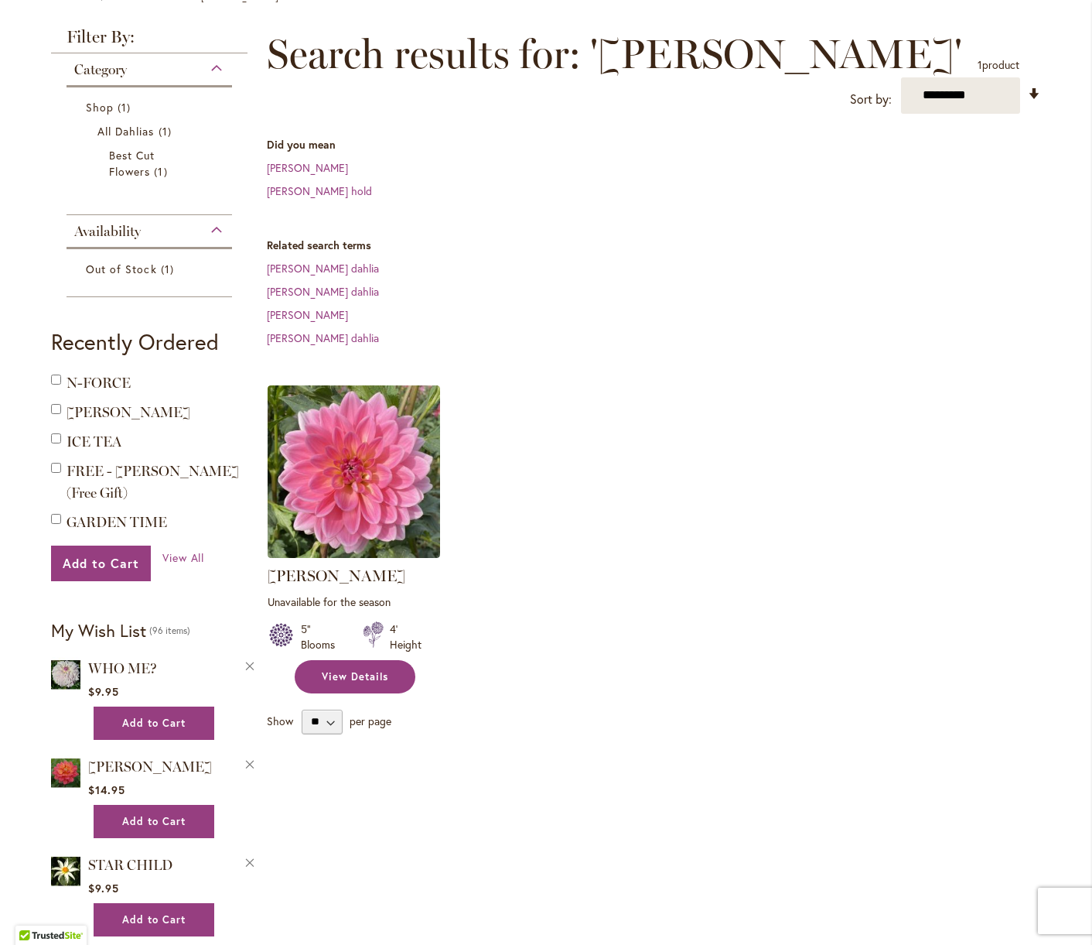
click at [367, 679] on span "View Details" at bounding box center [355, 676] width 67 height 13
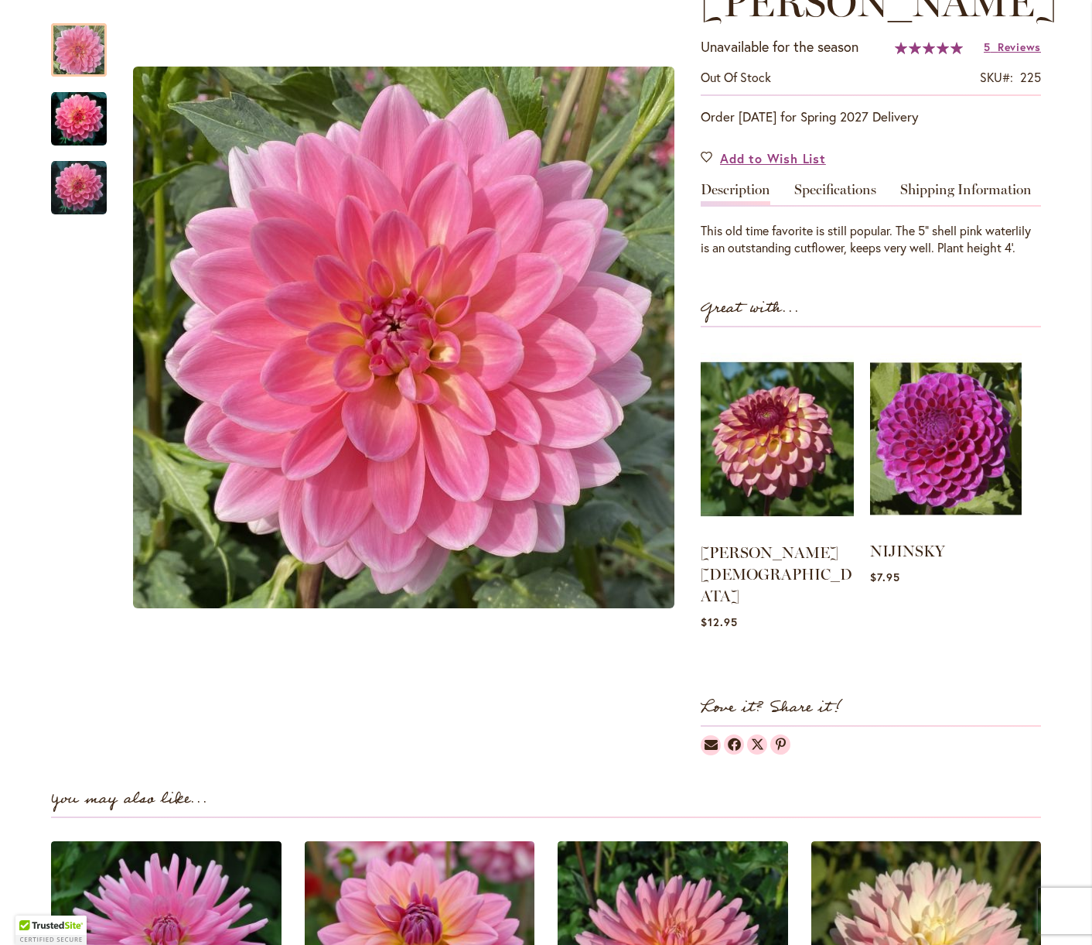
scroll to position [304, 0]
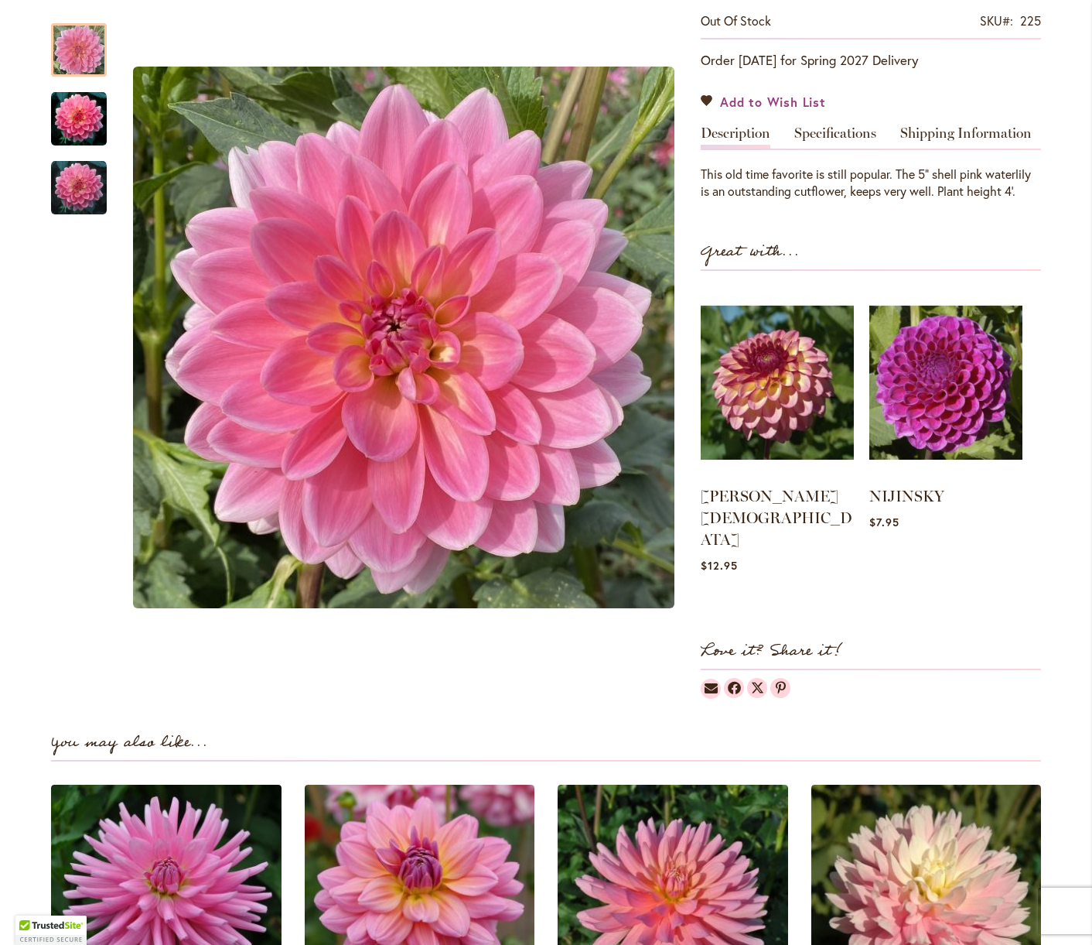
click at [709, 99] on link "Add to Wish List" at bounding box center [763, 102] width 125 height 18
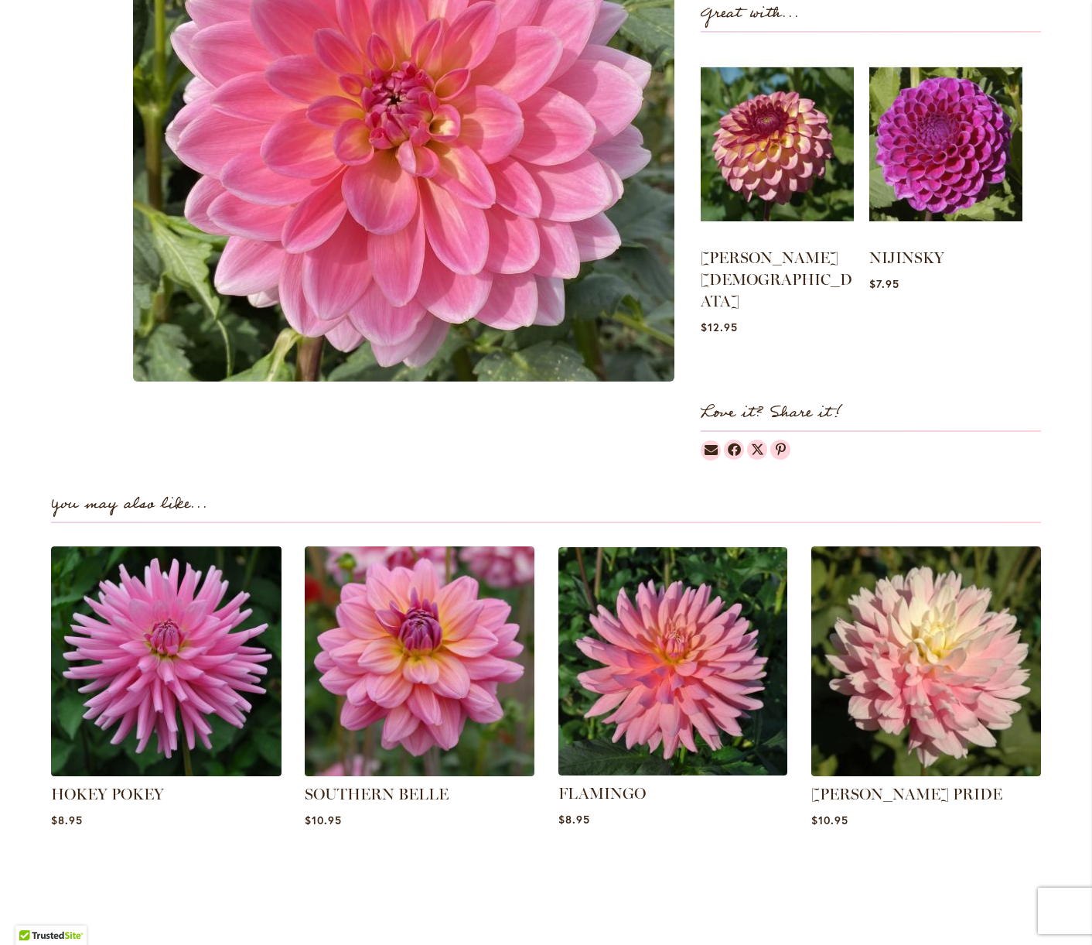
scroll to position [649, 0]
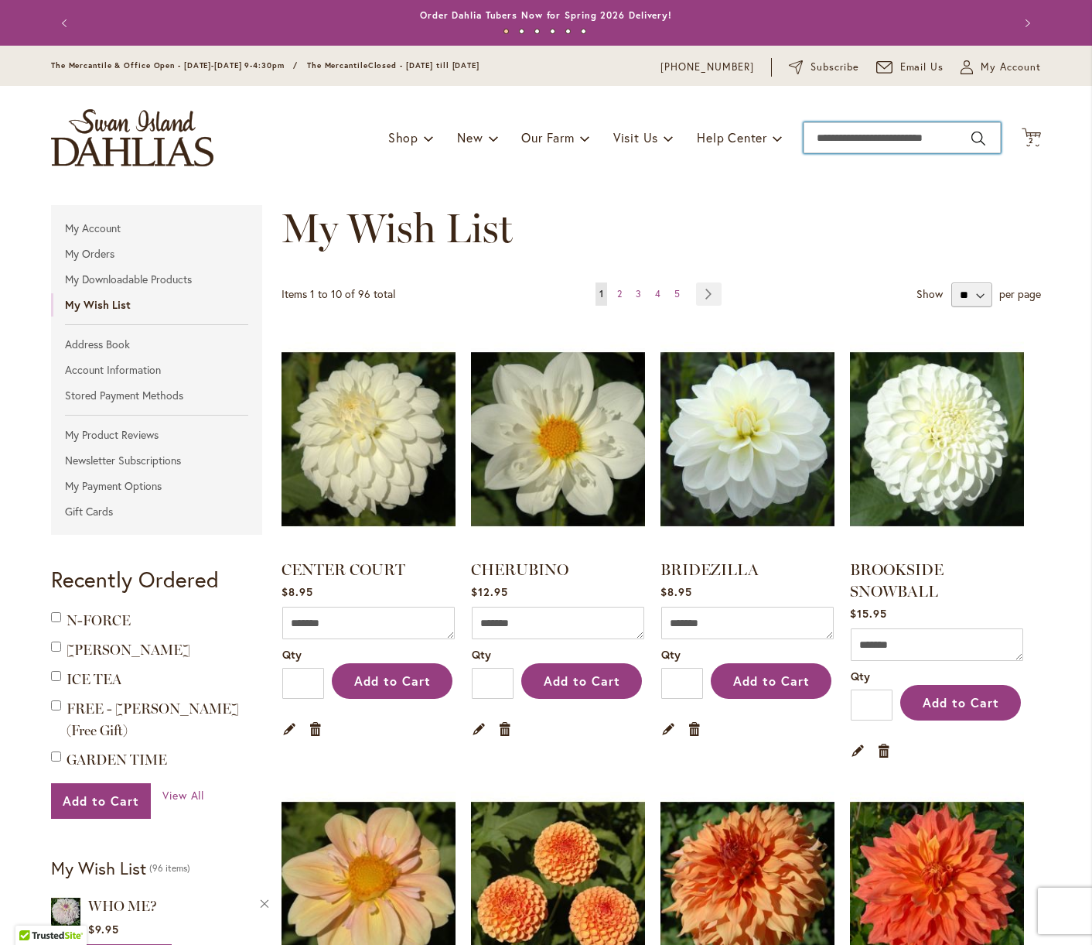
click at [918, 138] on input "Search" at bounding box center [902, 137] width 197 height 31
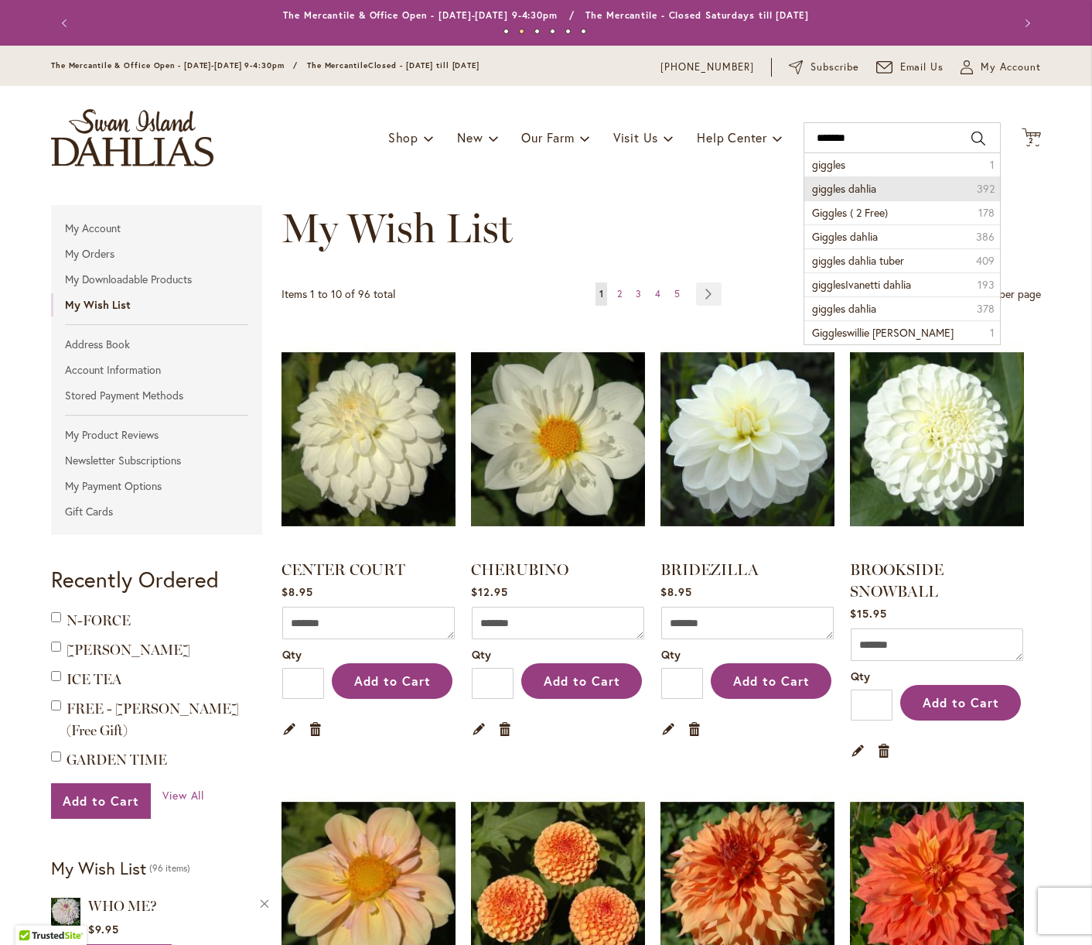
click at [918, 188] on li "giggles dahlia 392" at bounding box center [903, 188] width 196 height 24
type input "**********"
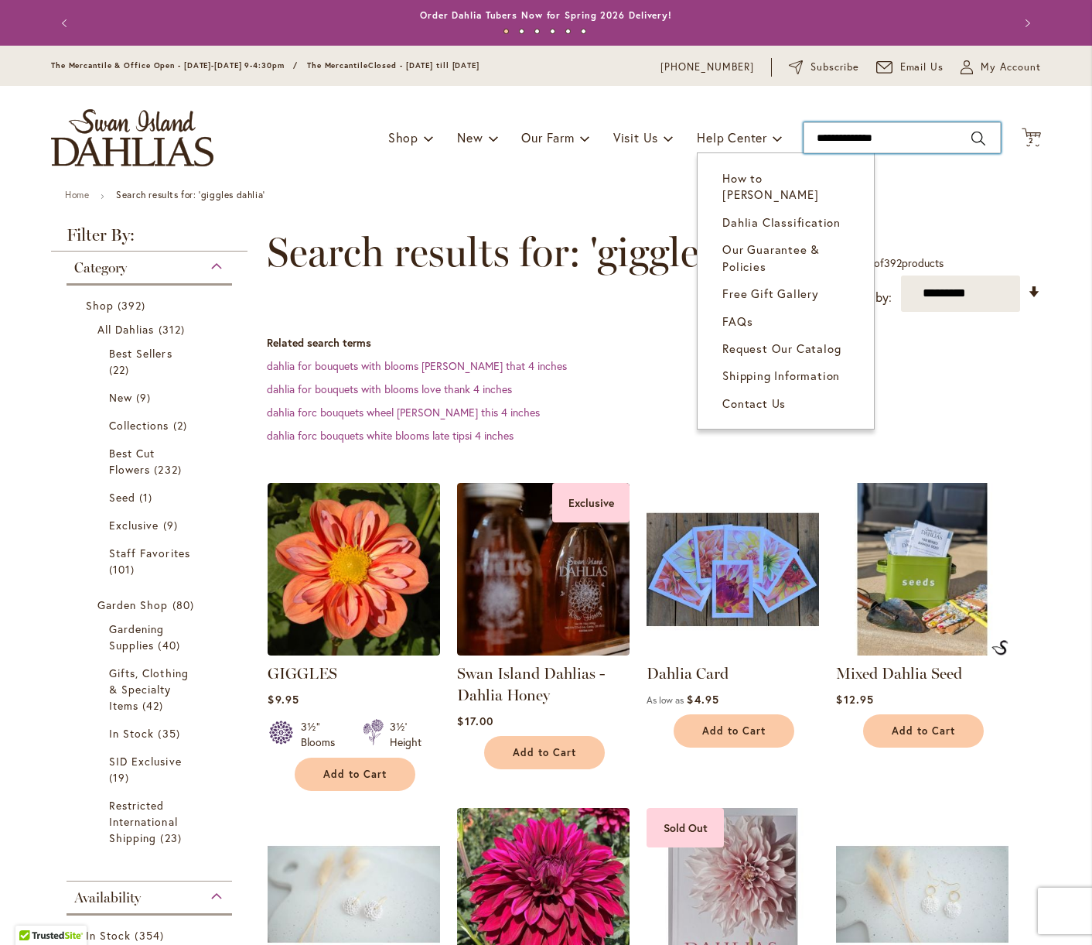
drag, startPoint x: 901, startPoint y: 139, endPoint x: 806, endPoint y: 145, distance: 95.4
click at [773, 138] on div "Toggle Nav Shop Dahlia Tubers Collections Fresh Cut Dahlias Gardening Supplies …" at bounding box center [546, 138] width 1021 height 104
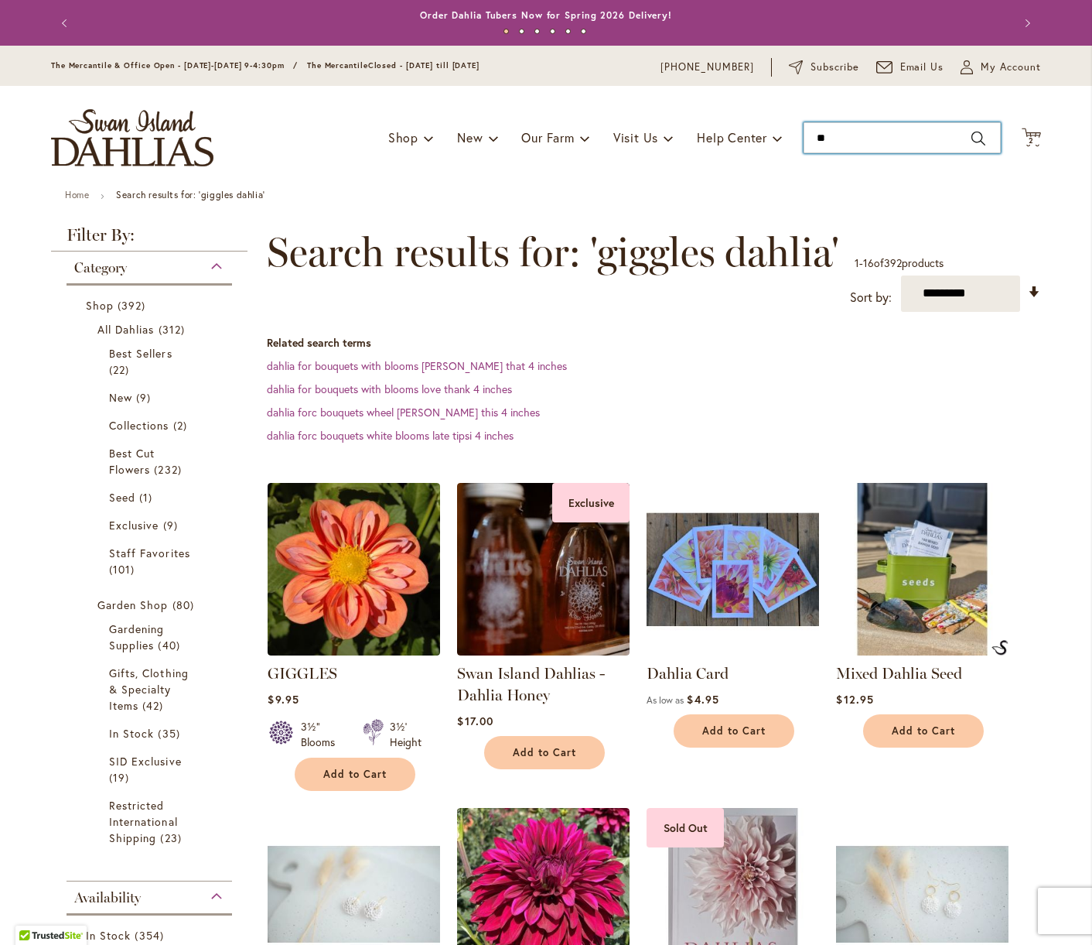
type input "*"
type input "**********"
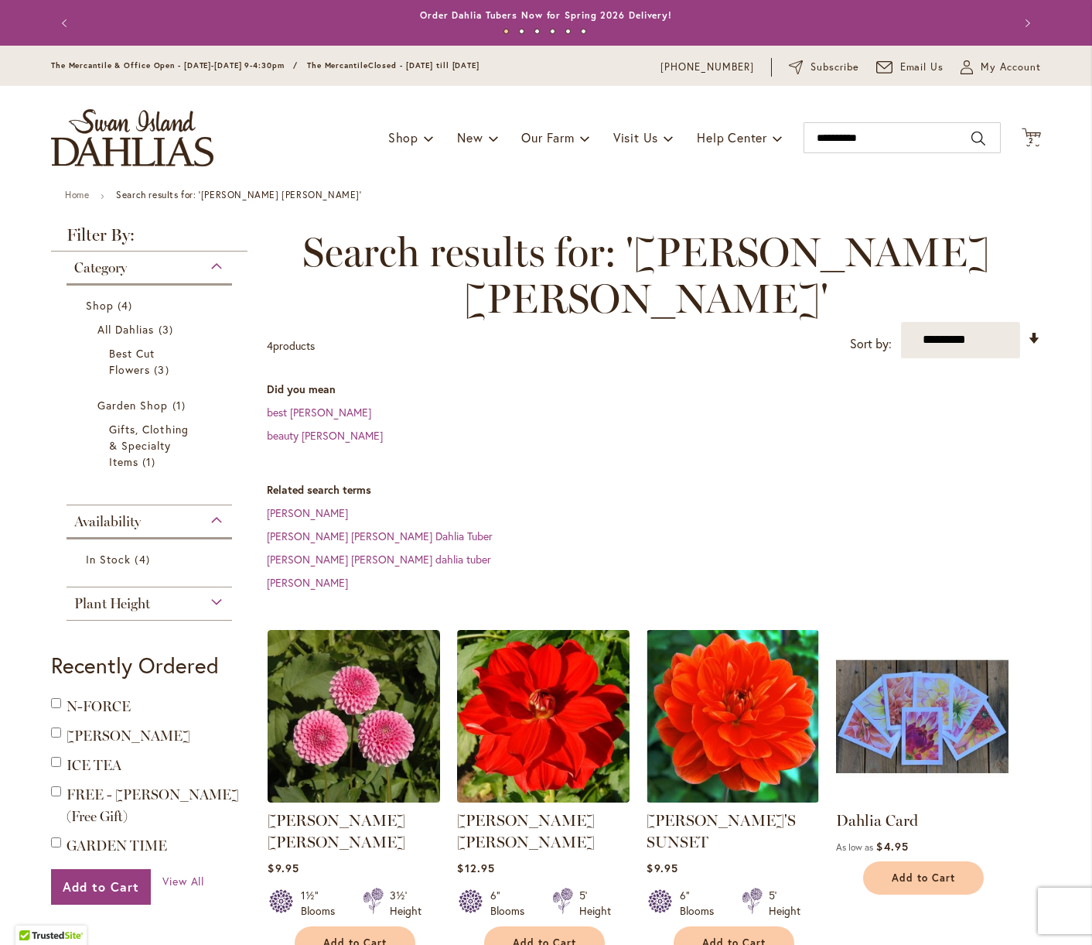
scroll to position [2, 0]
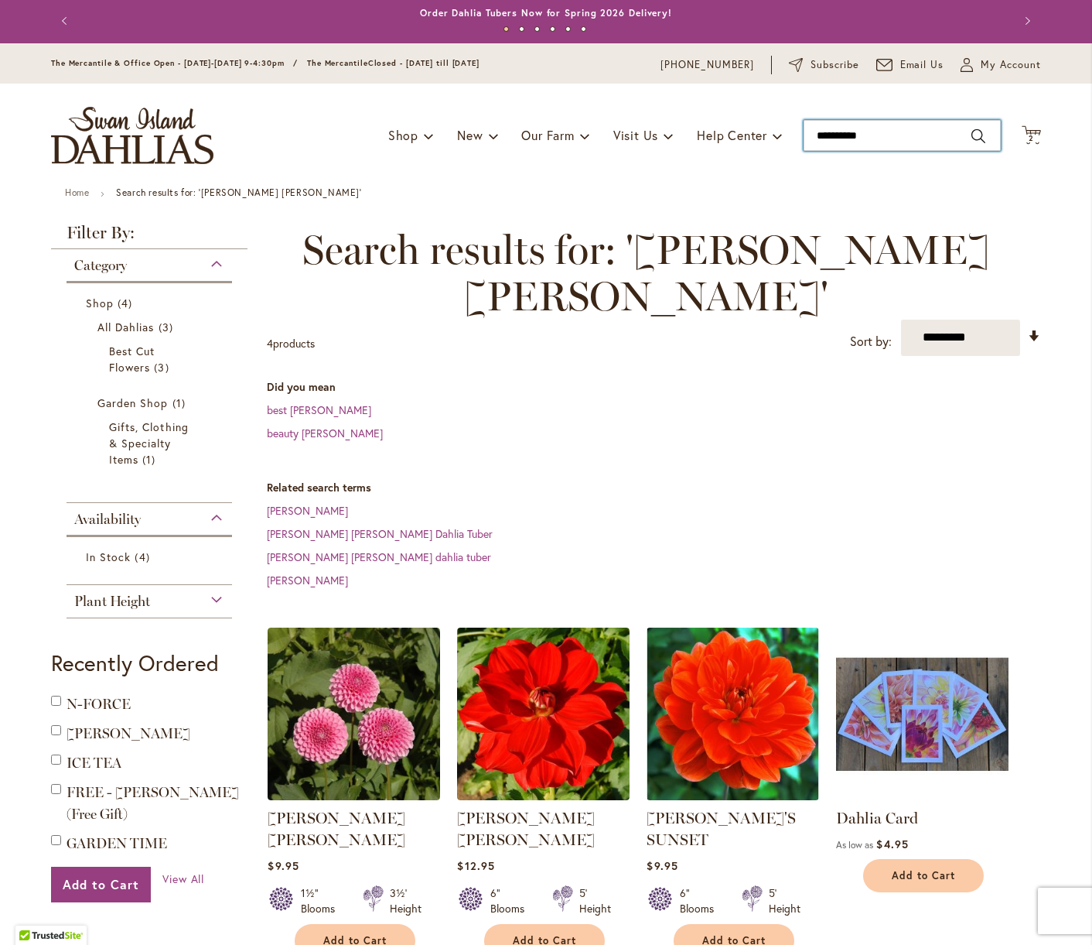
drag, startPoint x: 876, startPoint y: 138, endPoint x: 843, endPoint y: 135, distance: 33.5
click at [784, 131] on div "Toggle Nav Shop Dahlia Tubers Collections Fresh Cut Dahlias Gardening Supplies …" at bounding box center [546, 136] width 1021 height 104
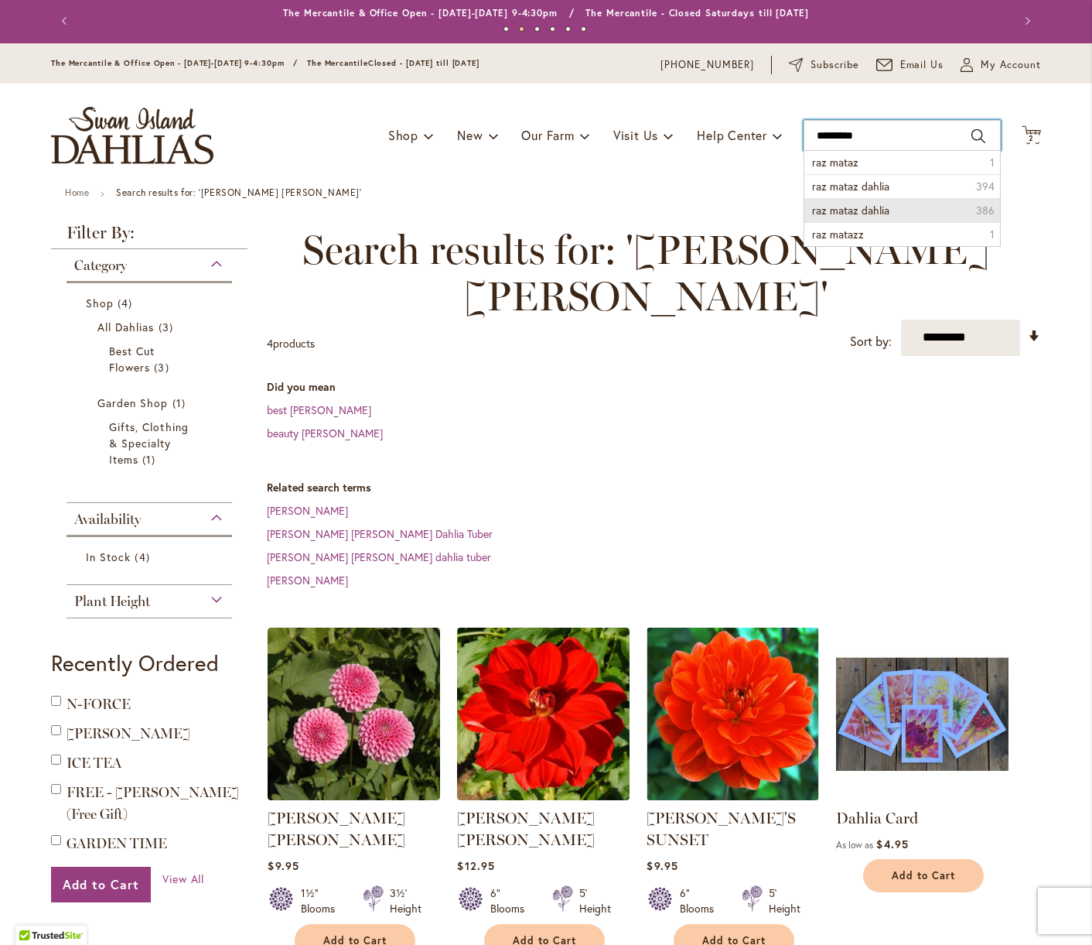
type input "**********"
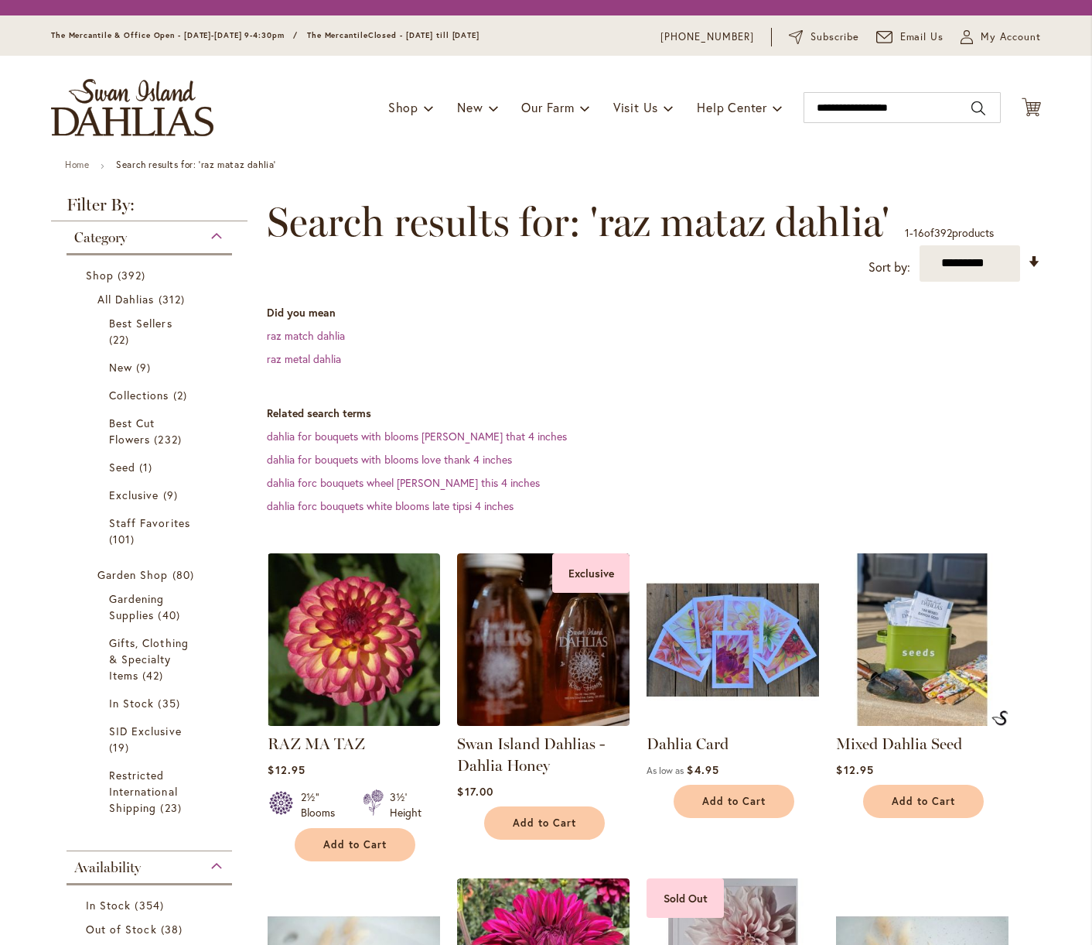
click at [902, 159] on div "Toggle Nav Shop Dahlia Tubers Collections Fresh Cut Dahlias Gardening Supplies …" at bounding box center [546, 108] width 1021 height 104
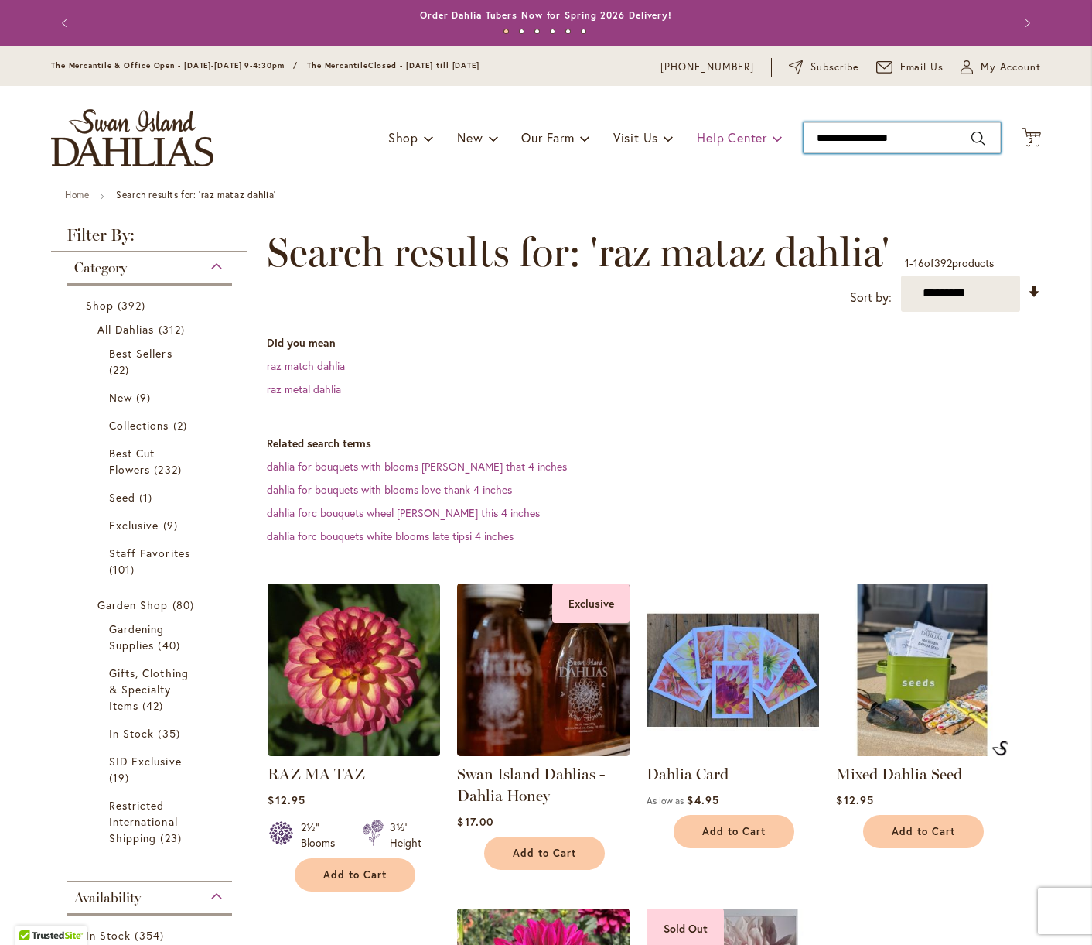
drag, startPoint x: 931, startPoint y: 145, endPoint x: 778, endPoint y: 129, distance: 154.0
click at [773, 129] on div "Toggle Nav Shop Dahlia Tubers Collections Fresh Cut Dahlias Gardening Supplies …" at bounding box center [546, 138] width 1021 height 104
type input "**********"
